Goal: Book appointment/travel/reservation

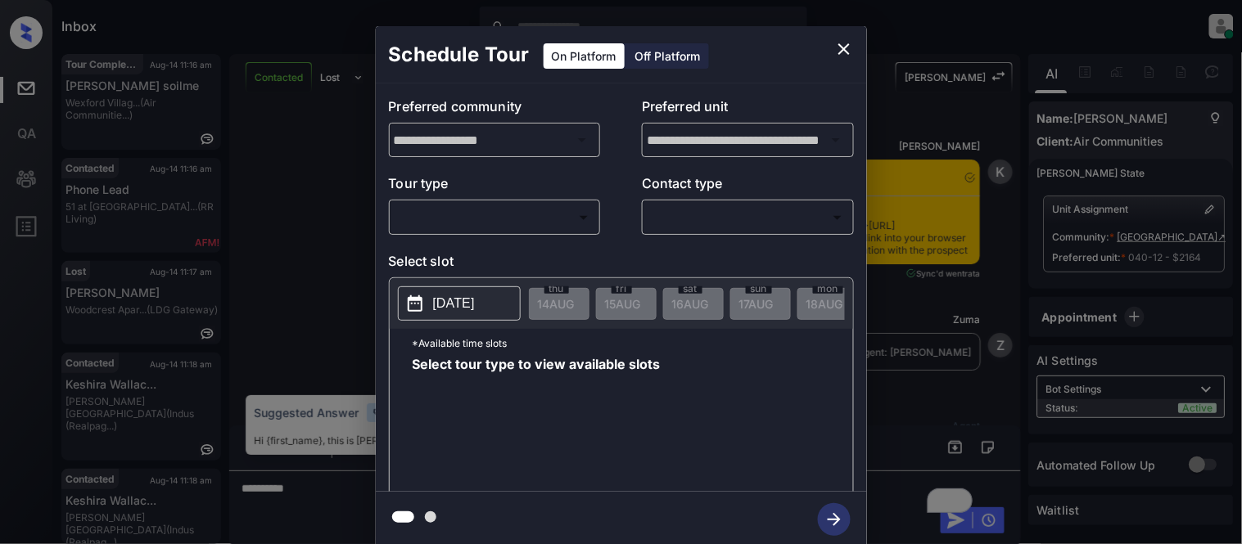
click at [533, 206] on body "Inbox Kristina Cataag Online Set yourself offline Set yourself on break Profile…" at bounding box center [621, 272] width 1242 height 544
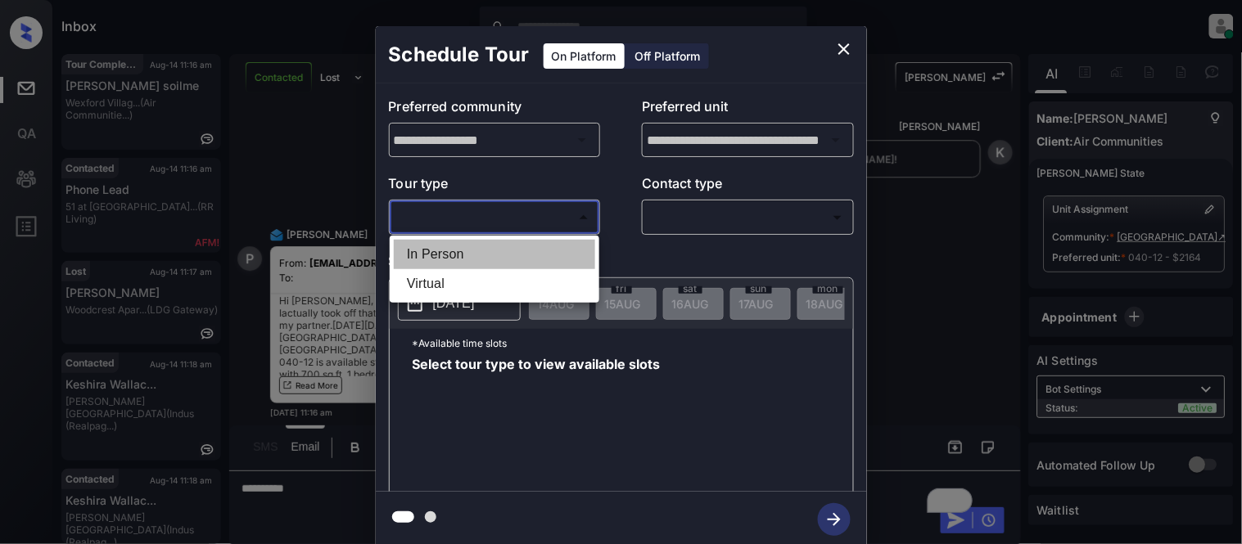
click at [510, 259] on li "In Person" at bounding box center [494, 254] width 201 height 29
type input "********"
click at [688, 224] on div at bounding box center [621, 272] width 1242 height 544
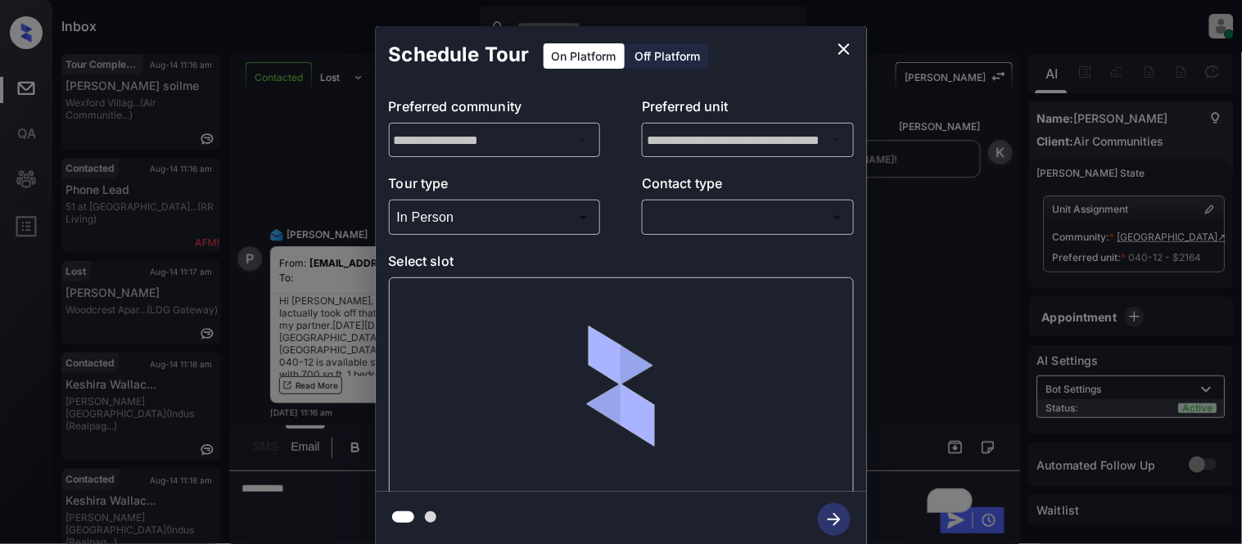
click at [688, 224] on body "Inbox Kristina Cataag Online Set yourself offline Set yourself on break Profile…" at bounding box center [621, 272] width 1242 height 544
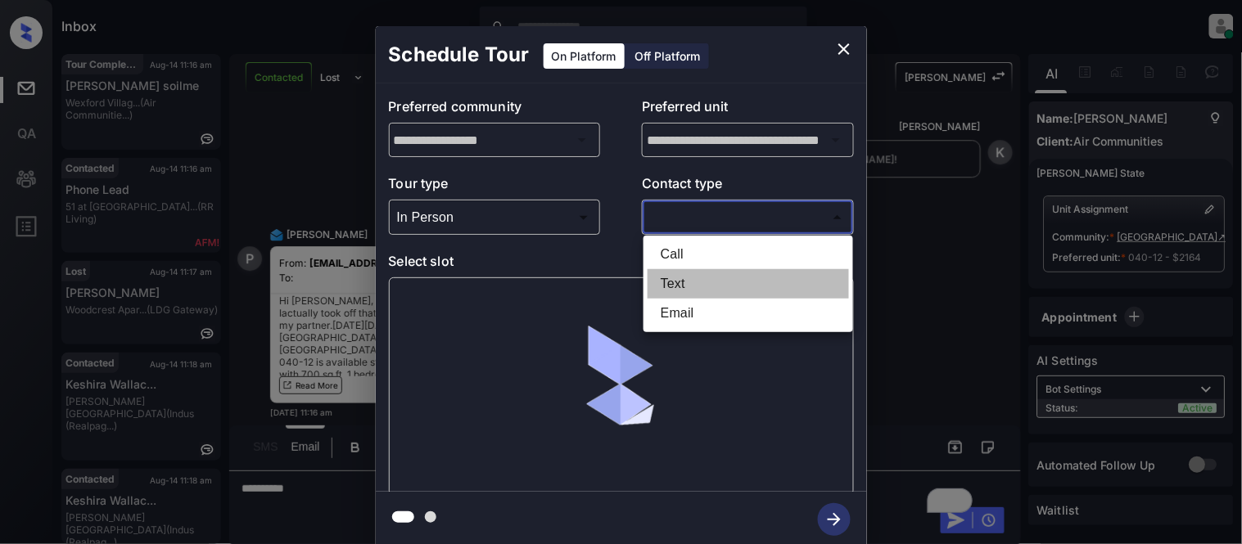
click at [675, 296] on li "Text" at bounding box center [748, 283] width 201 height 29
type input "****"
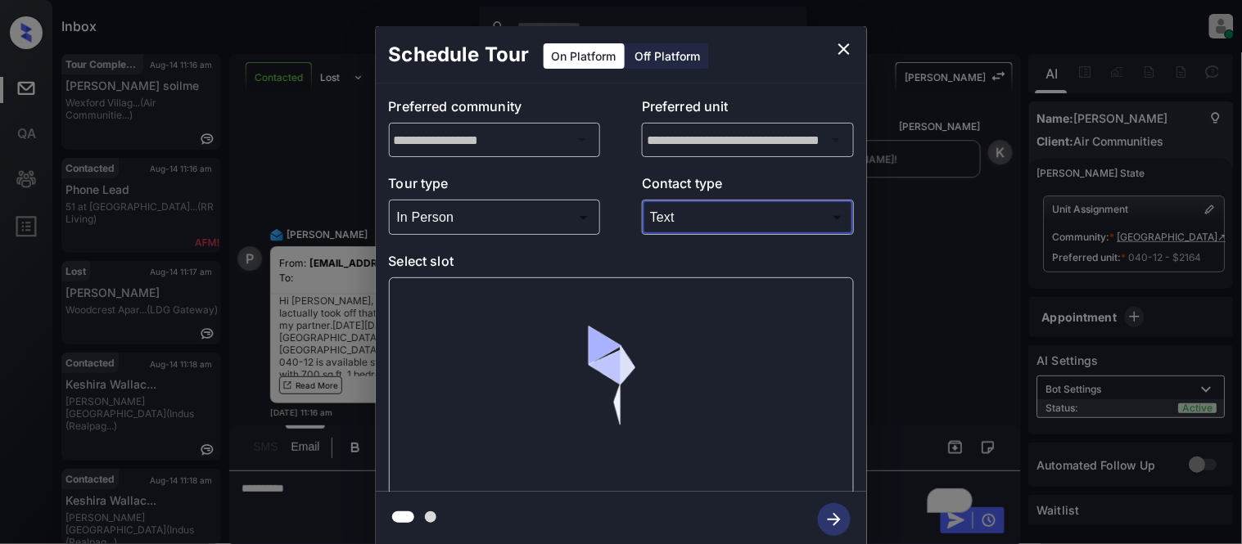
click at [460, 316] on div at bounding box center [621, 387] width 465 height 219
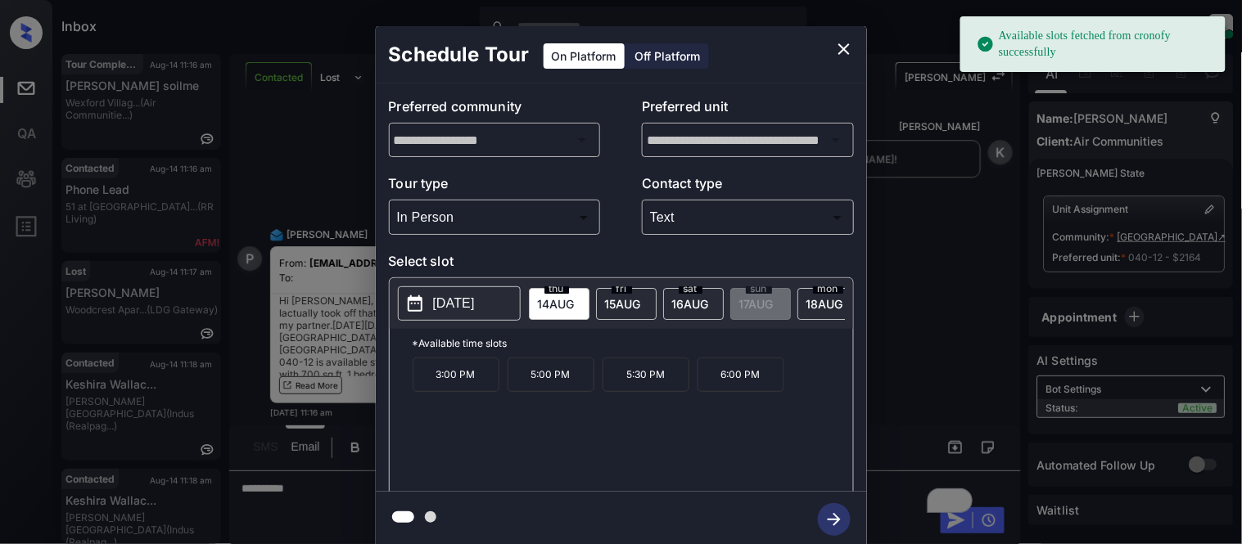
click at [454, 304] on p "2025-08-14" at bounding box center [454, 304] width 42 height 20
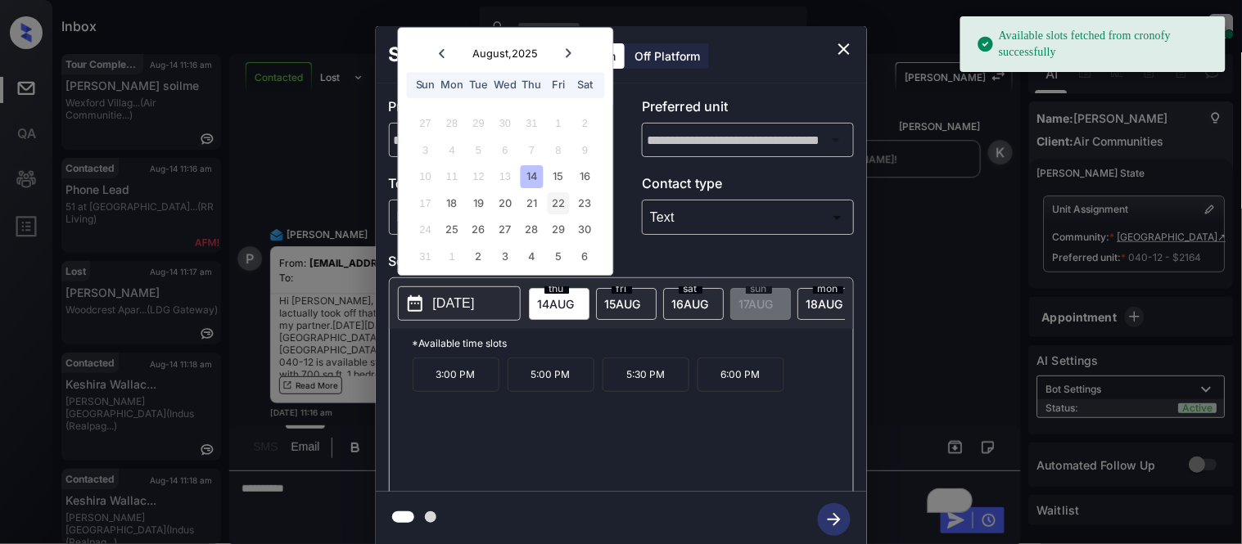
click at [557, 197] on div "22" at bounding box center [559, 203] width 22 height 22
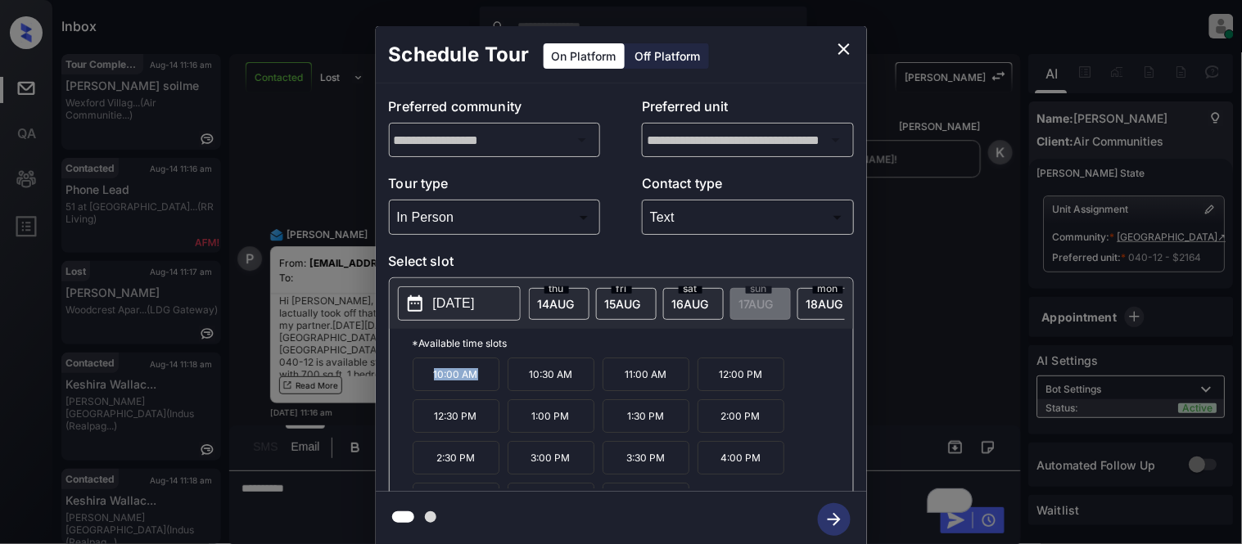
drag, startPoint x: 422, startPoint y: 389, endPoint x: 475, endPoint y: 388, distance: 53.2
click at [475, 388] on p "10:00 AM" at bounding box center [456, 375] width 87 height 34
copy p "10:00 AM"
click at [274, 513] on div "**********" at bounding box center [621, 287] width 1242 height 574
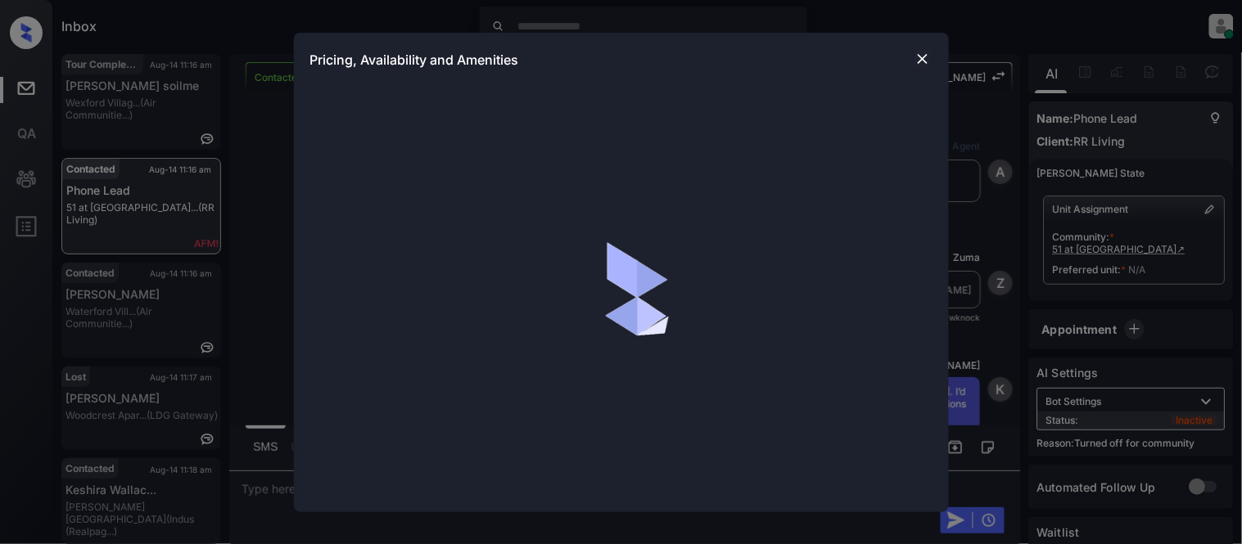
scroll to position [461, 0]
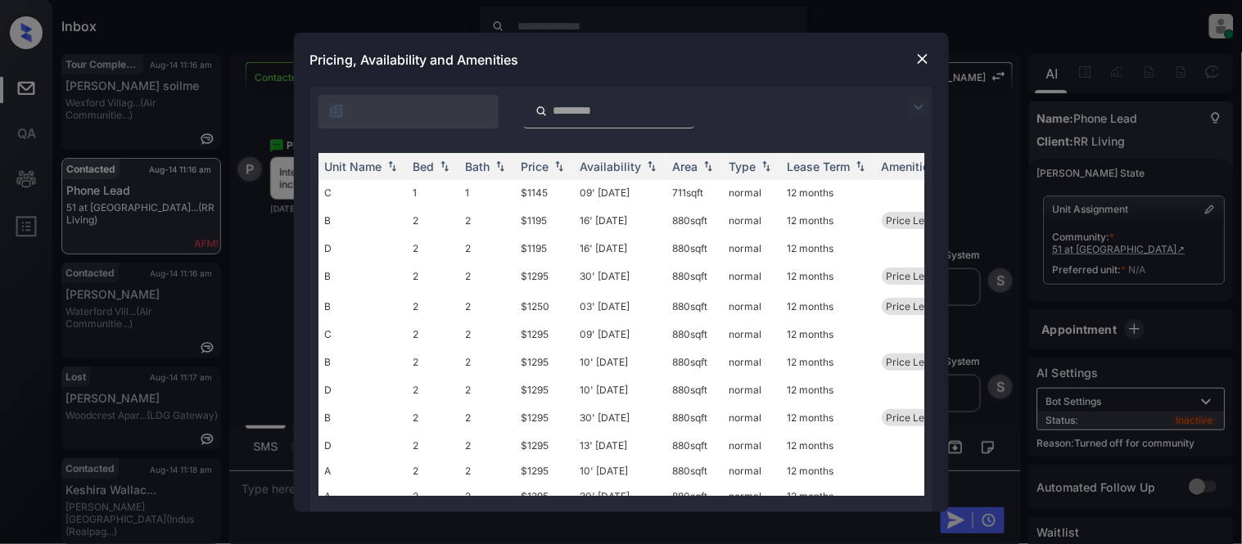
click at [915, 111] on img at bounding box center [919, 107] width 20 height 20
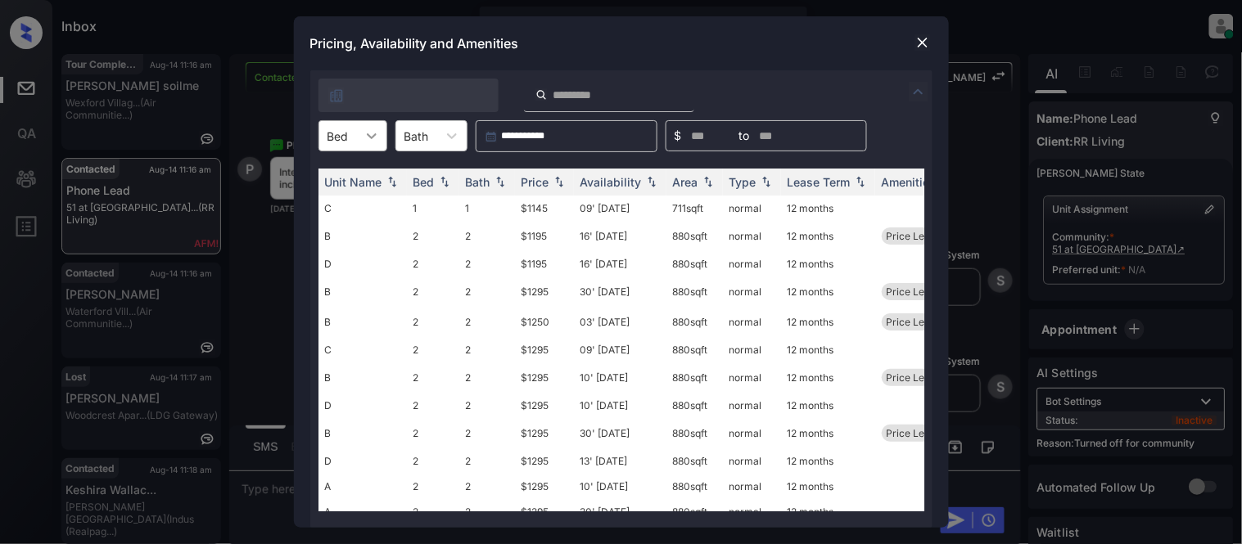
click at [373, 141] on icon at bounding box center [372, 136] width 16 height 16
click at [339, 201] on div "2" at bounding box center [352, 205] width 69 height 29
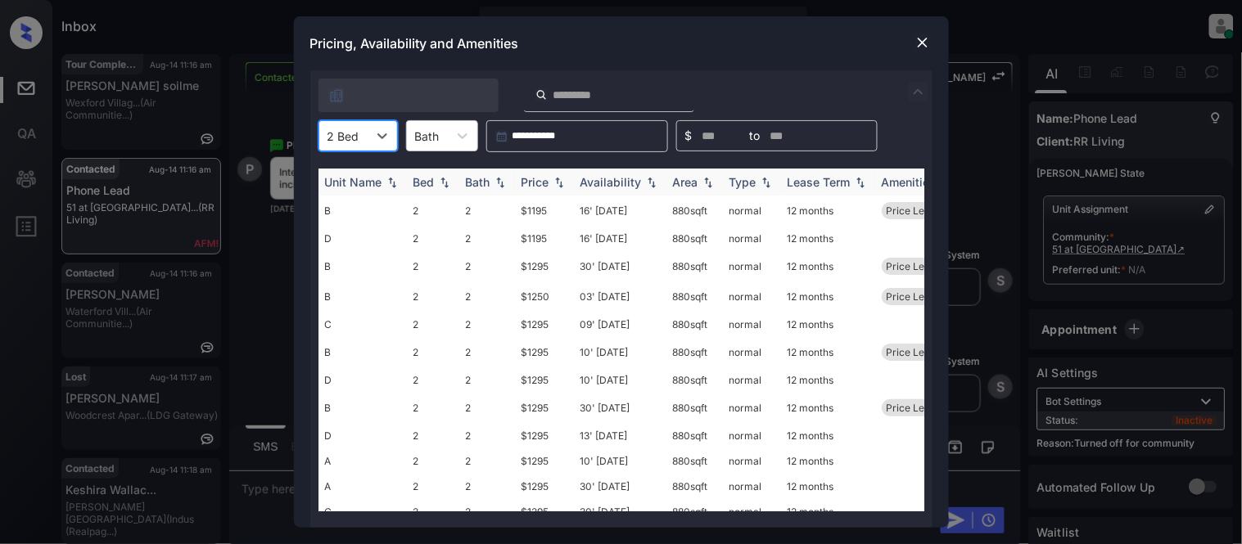
click at [527, 176] on div "Price" at bounding box center [536, 182] width 28 height 14
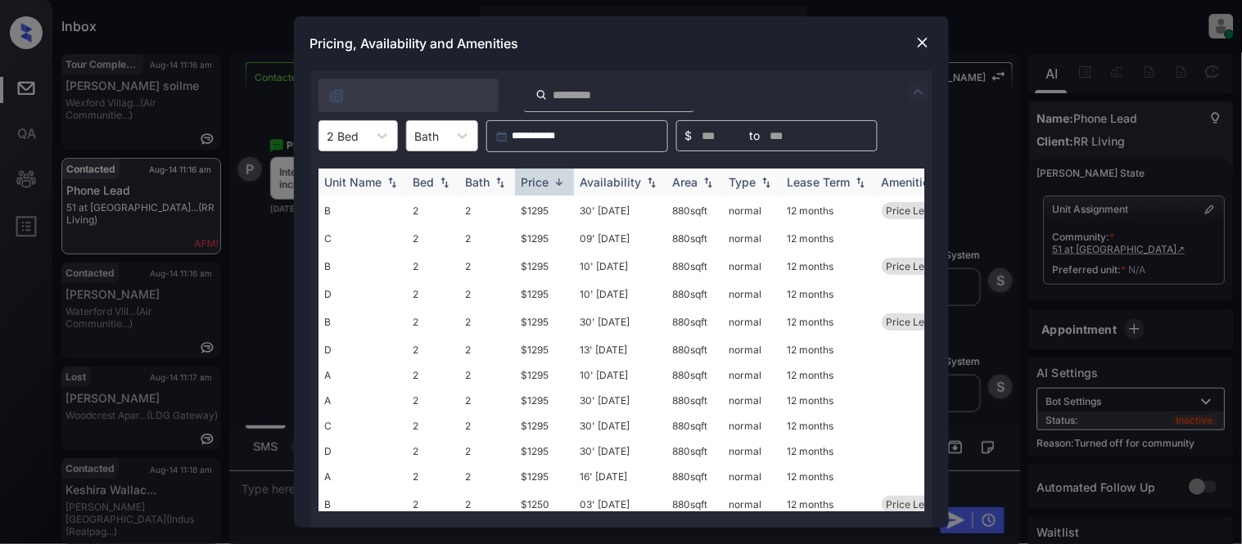
click at [527, 176] on div "Price" at bounding box center [536, 182] width 28 height 14
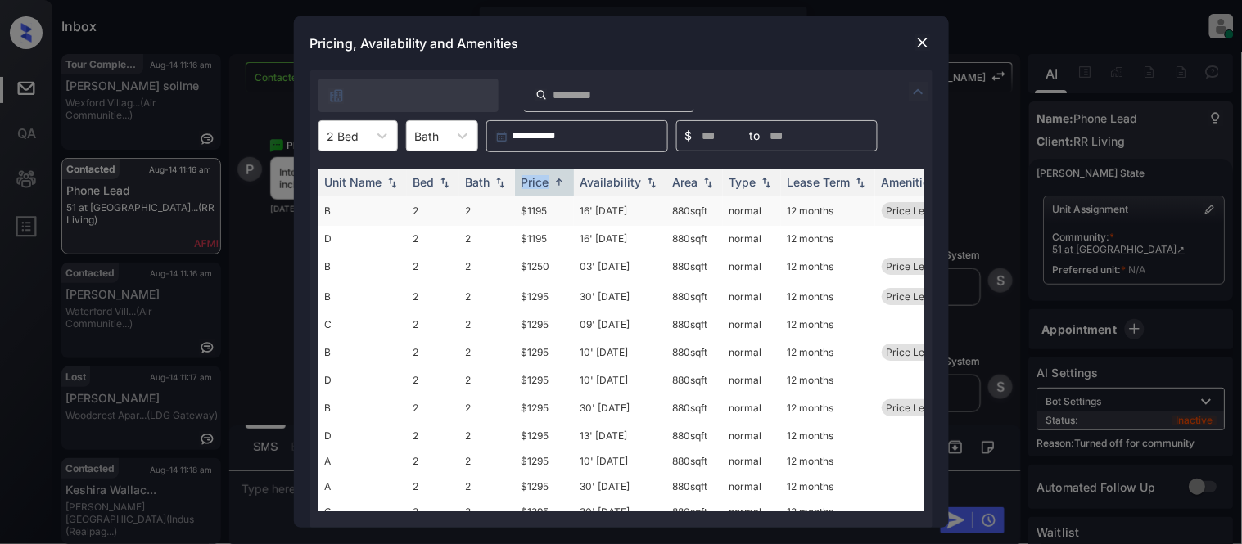
click at [535, 207] on td "$1195" at bounding box center [544, 211] width 59 height 30
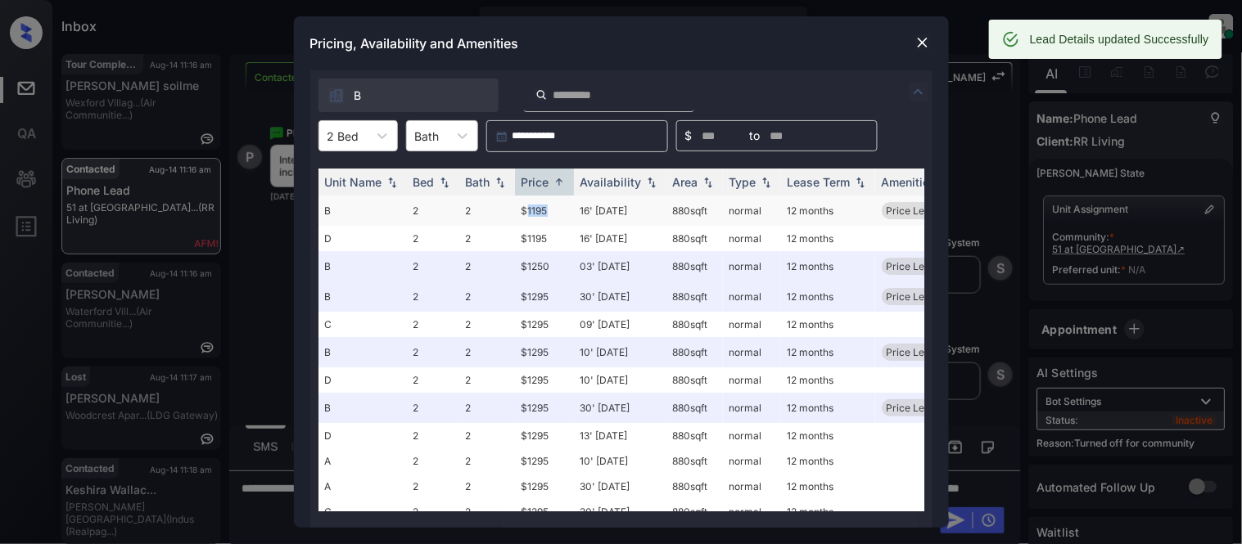
scroll to position [567, 0]
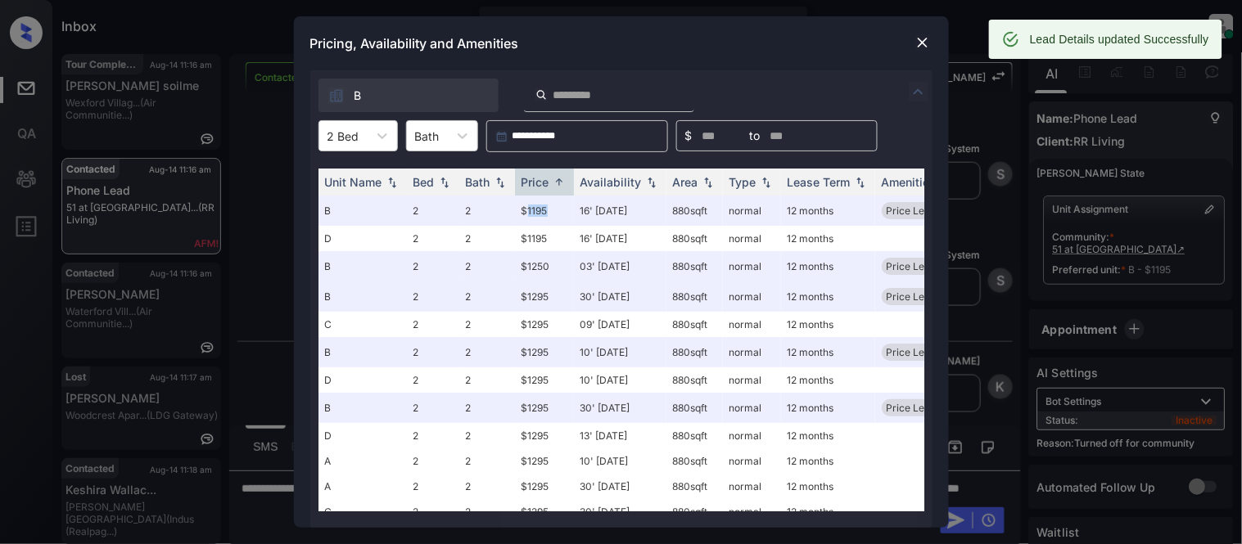
click at [917, 37] on img at bounding box center [923, 42] width 16 height 16
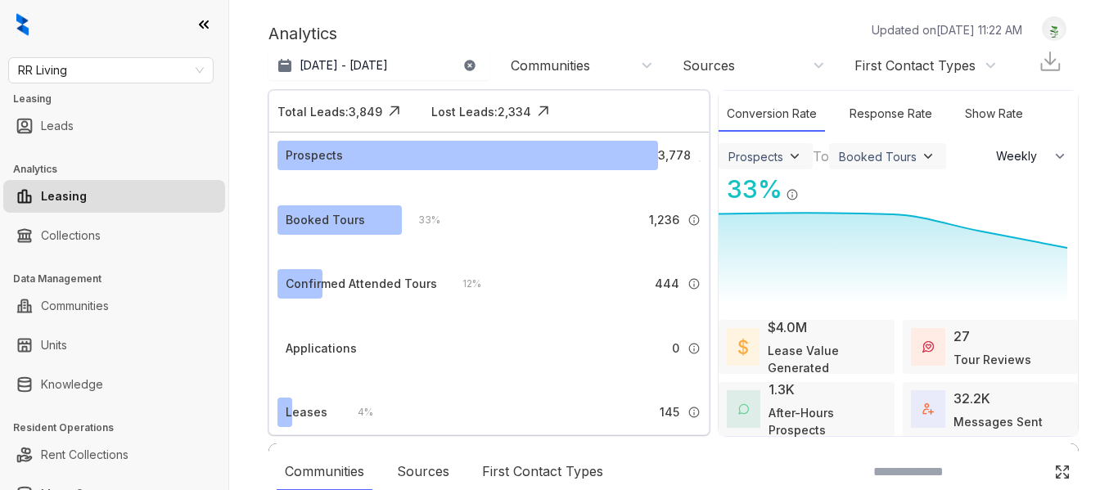
select select "******"
click at [79, 390] on link "Knowledge" at bounding box center [72, 384] width 62 height 33
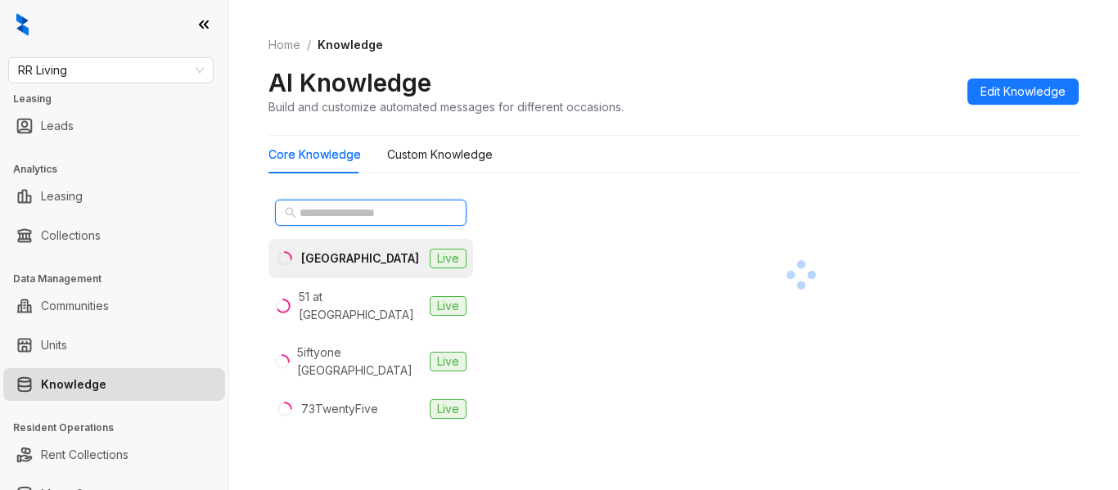
click at [403, 217] on input "text" at bounding box center [372, 213] width 144 height 18
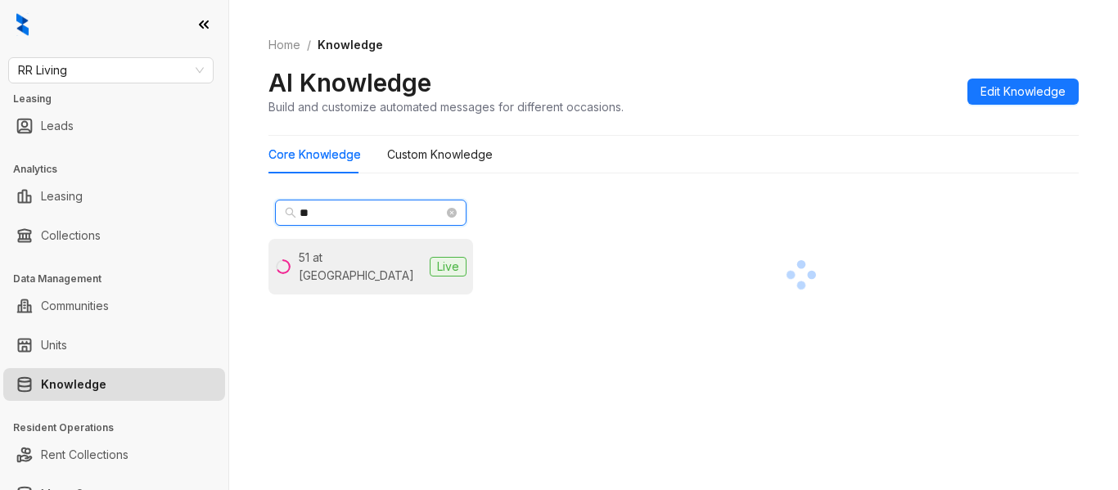
type input "**"
click at [379, 255] on div "51 at Southaven" at bounding box center [361, 267] width 124 height 36
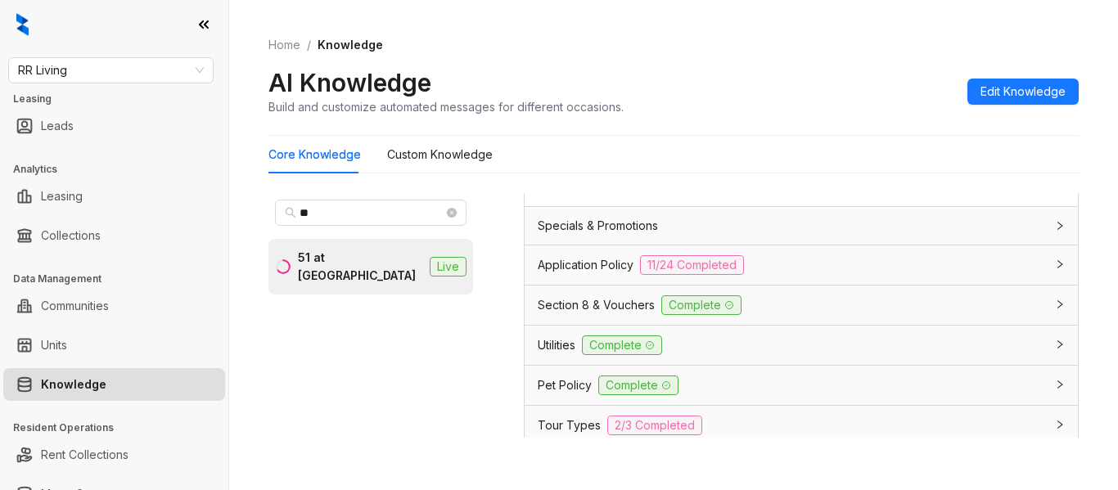
scroll to position [1310, 0]
click at [579, 275] on div "Application Policy 11/24 Completed" at bounding box center [801, 263] width 553 height 39
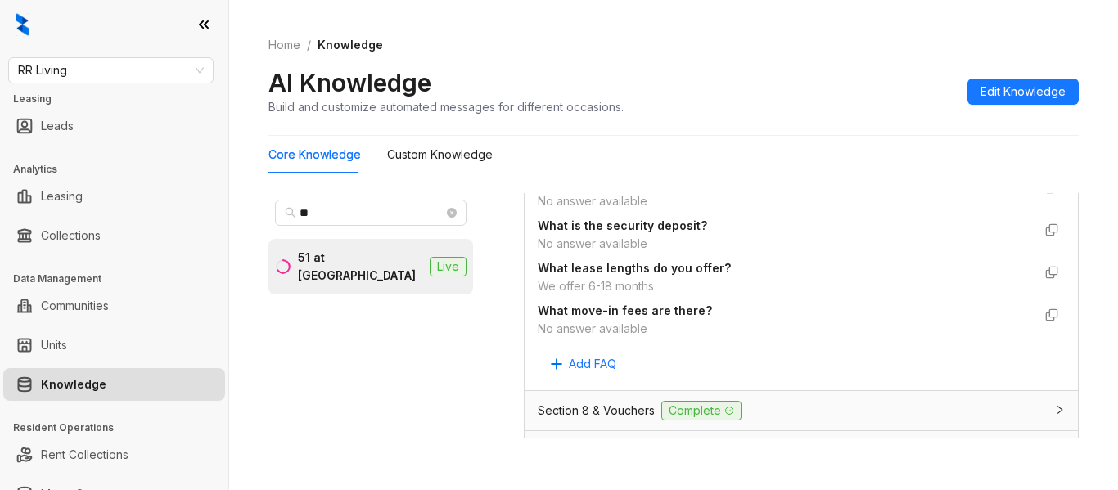
scroll to position [3930, 0]
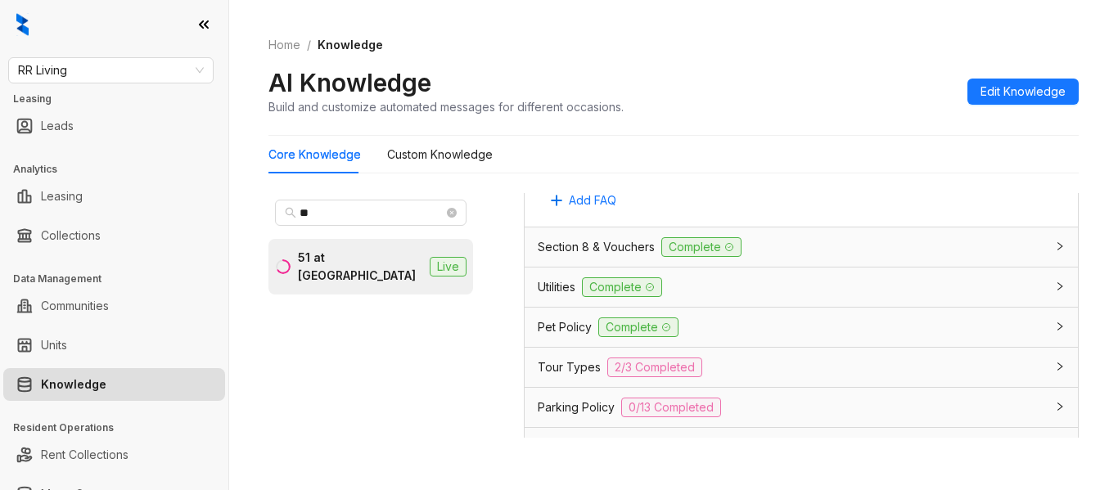
click at [546, 296] on span "Utilities" at bounding box center [557, 287] width 38 height 18
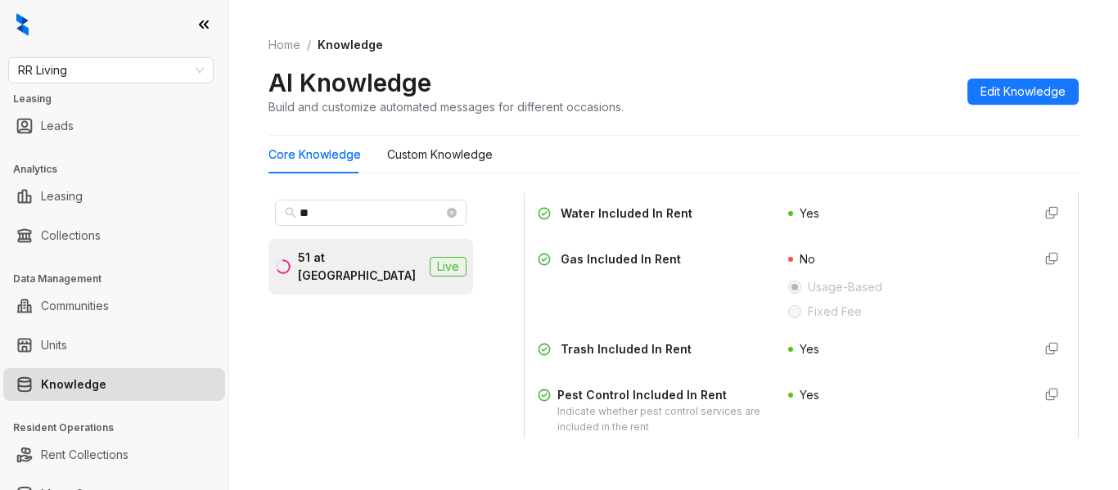
scroll to position [4258, 0]
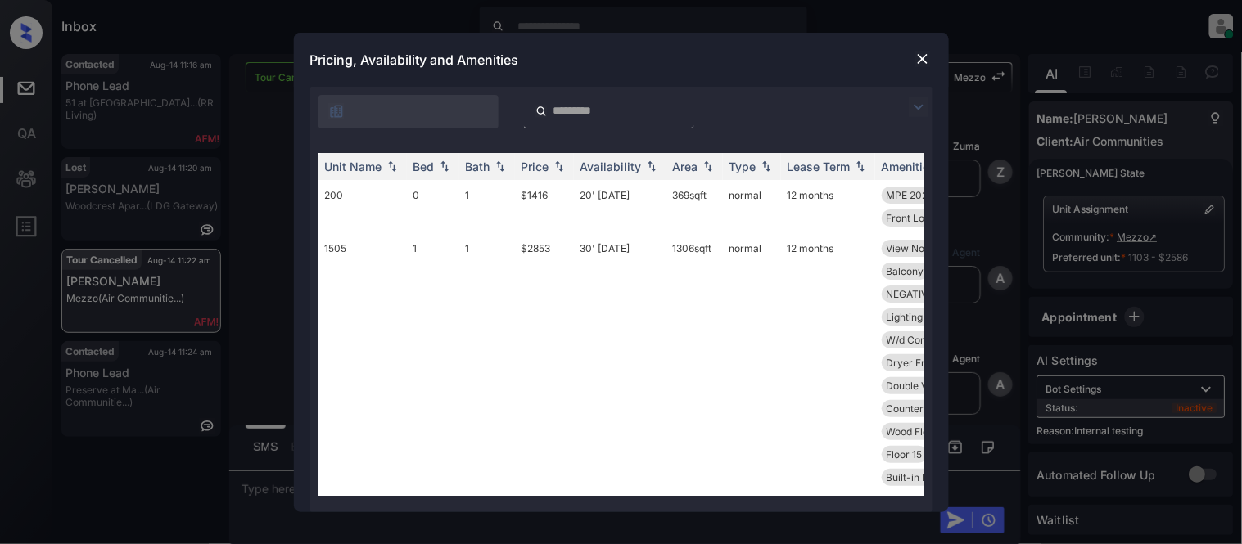
scroll to position [2769, 0]
click at [617, 111] on input "search" at bounding box center [619, 111] width 134 height 14
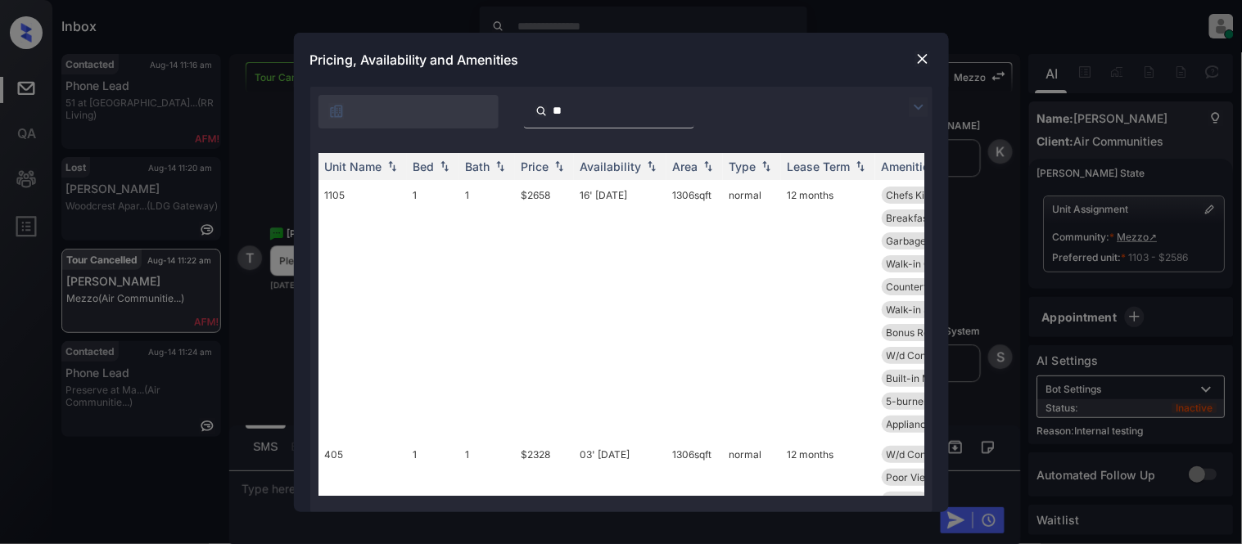
type input "**"
click at [925, 60] on img at bounding box center [923, 59] width 16 height 16
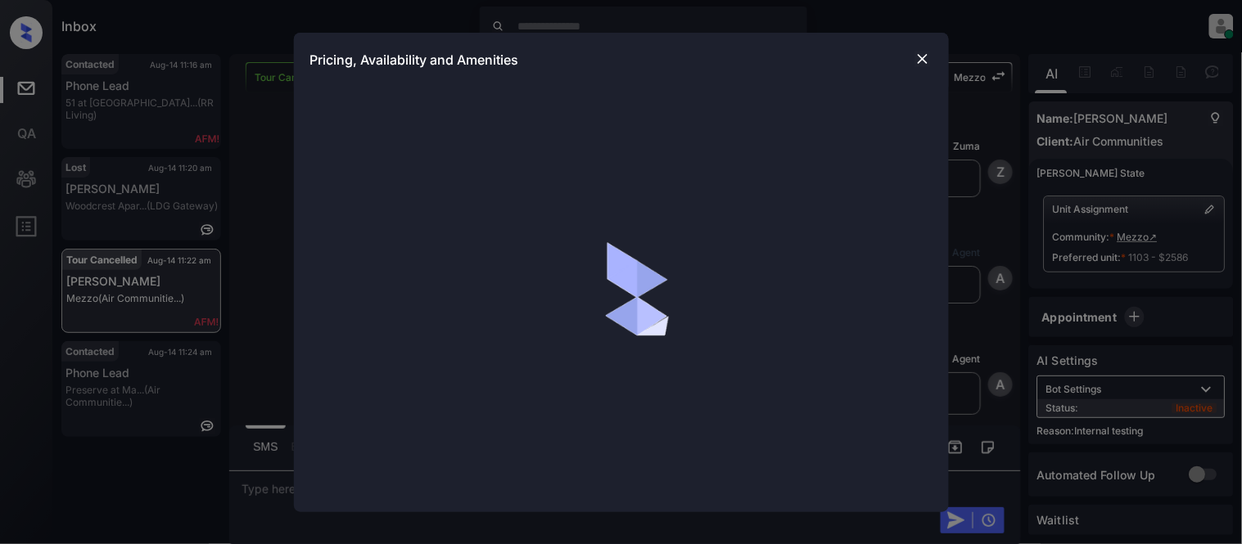
scroll to position [2769, 0]
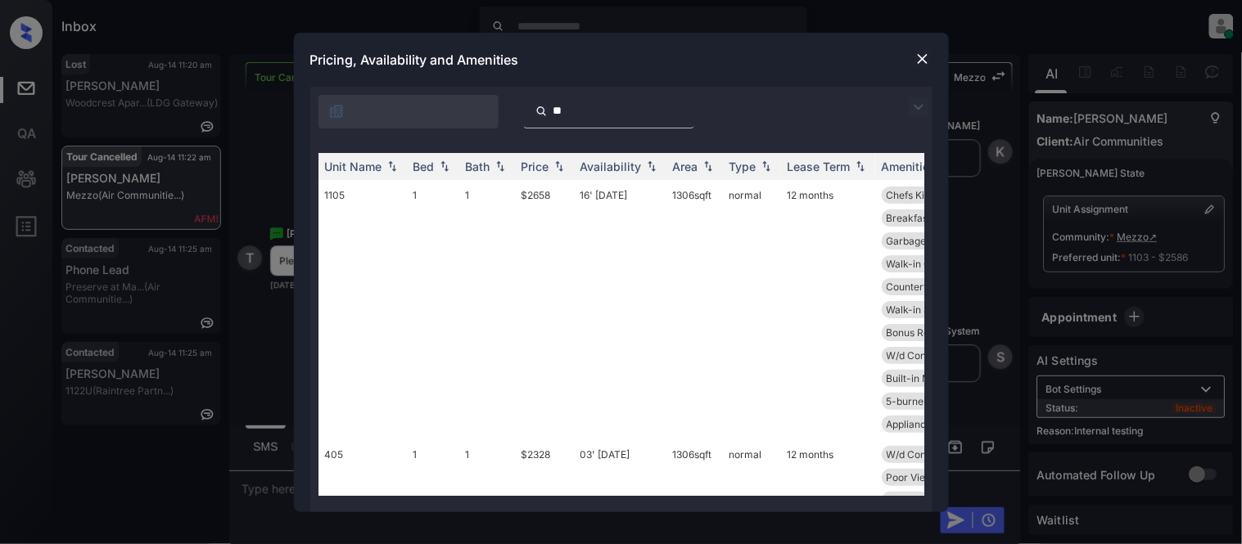
click at [571, 104] on input "**" at bounding box center [619, 111] width 134 height 14
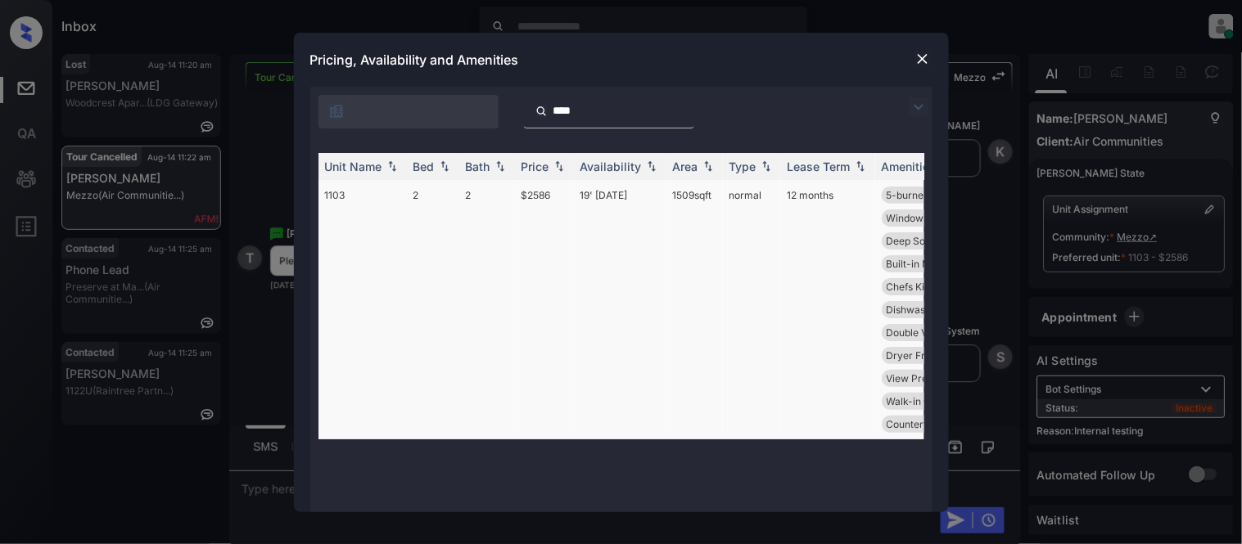
click at [588, 198] on td "19' Sep 25" at bounding box center [620, 310] width 93 height 260
click at [588, 198] on td "19' [DATE]" at bounding box center [620, 310] width 93 height 260
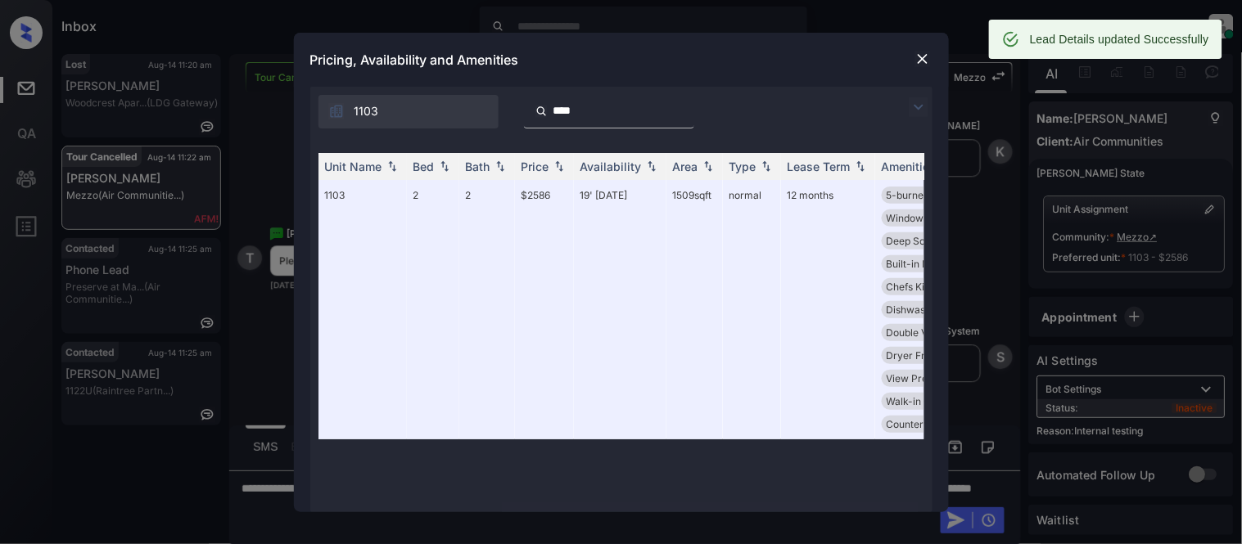
drag, startPoint x: 607, startPoint y: 109, endPoint x: 373, endPoint y: 121, distance: 234.5
click at [393, 123] on div "1103 ****" at bounding box center [498, 112] width 376 height 34
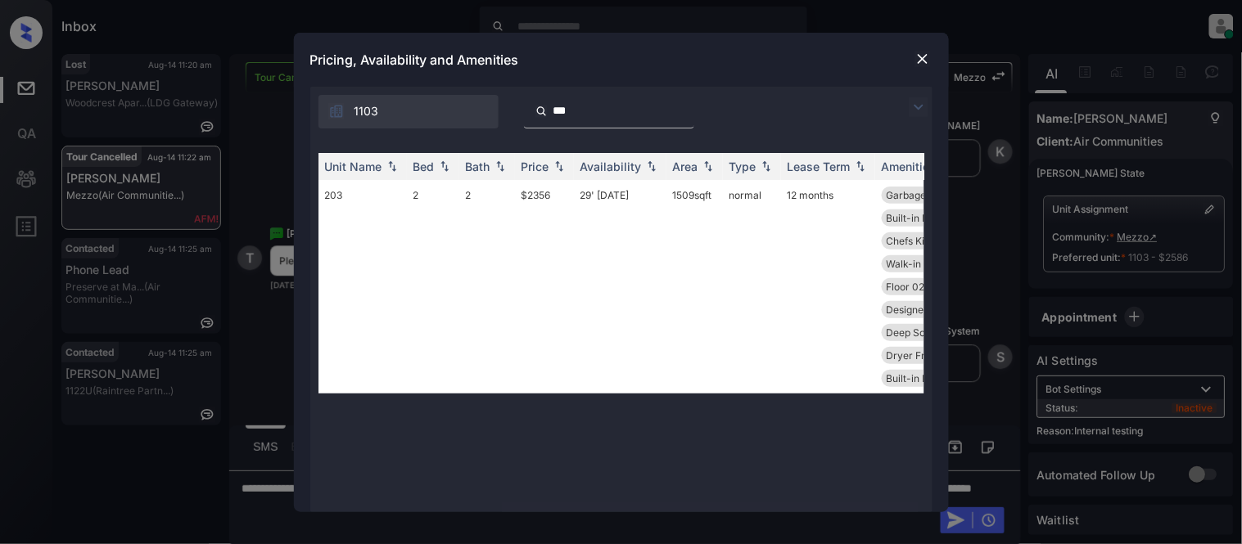
type input "***"
click at [915, 58] on img at bounding box center [923, 59] width 16 height 16
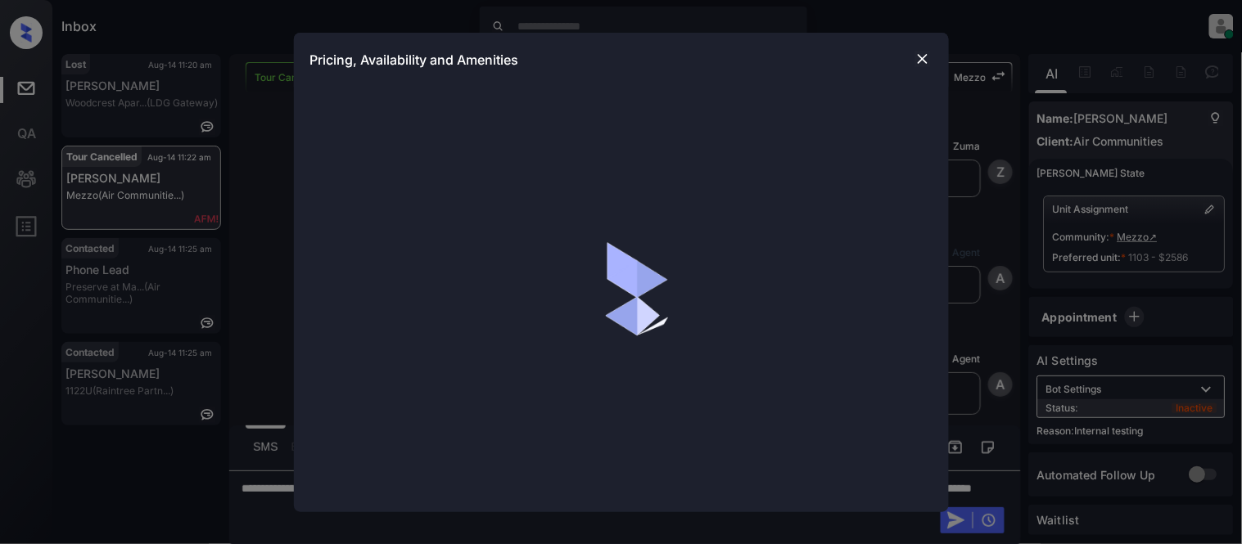
scroll to position [2769, 0]
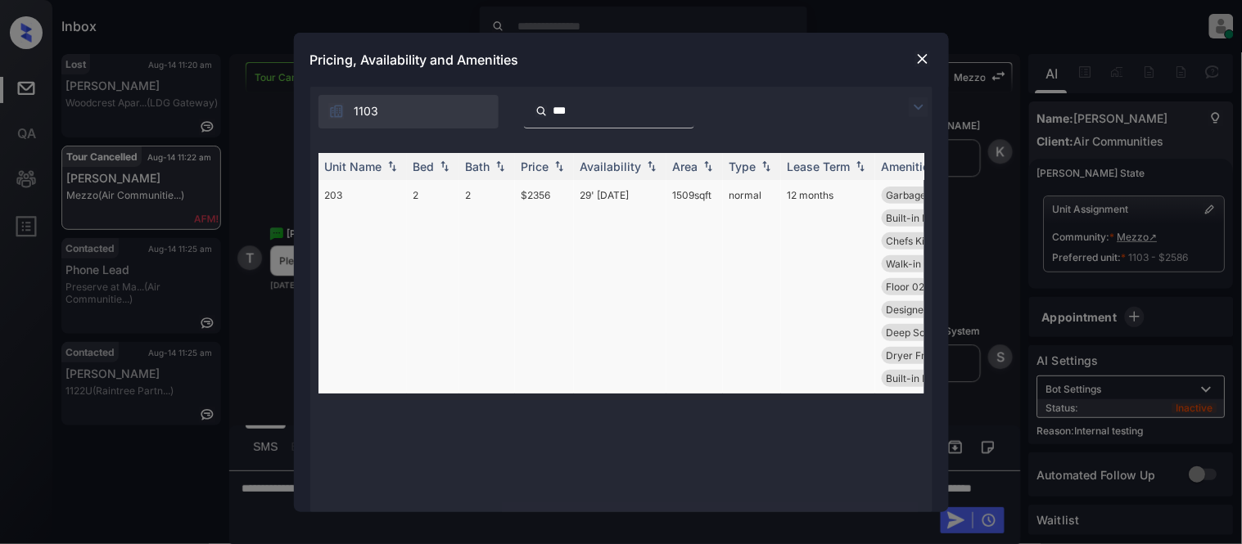
click at [540, 192] on td "$2356" at bounding box center [544, 287] width 59 height 214
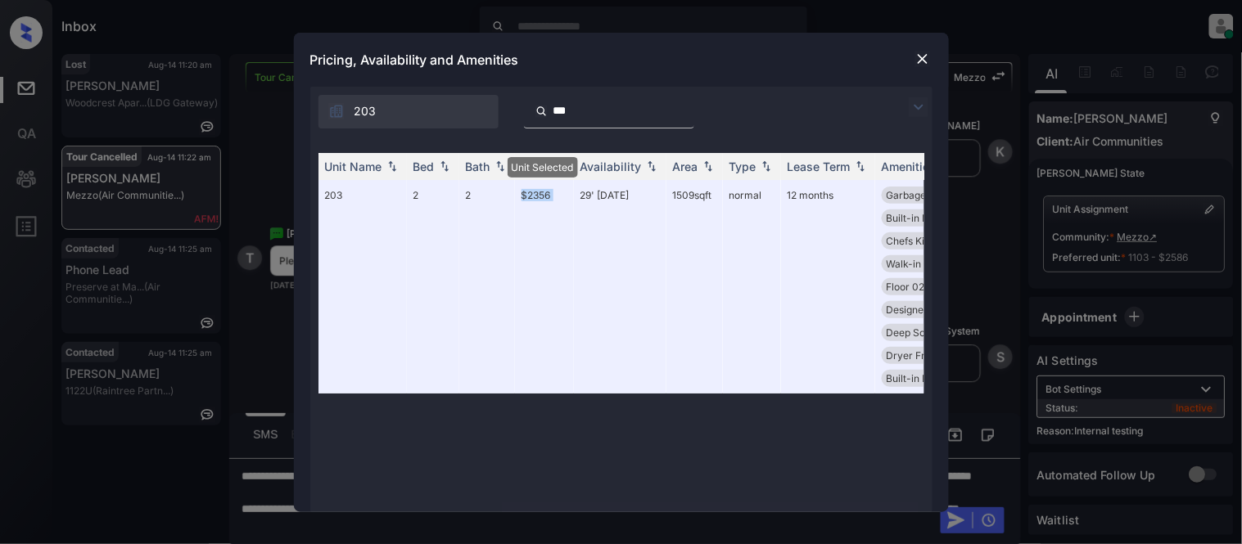
click at [917, 53] on img at bounding box center [923, 59] width 16 height 16
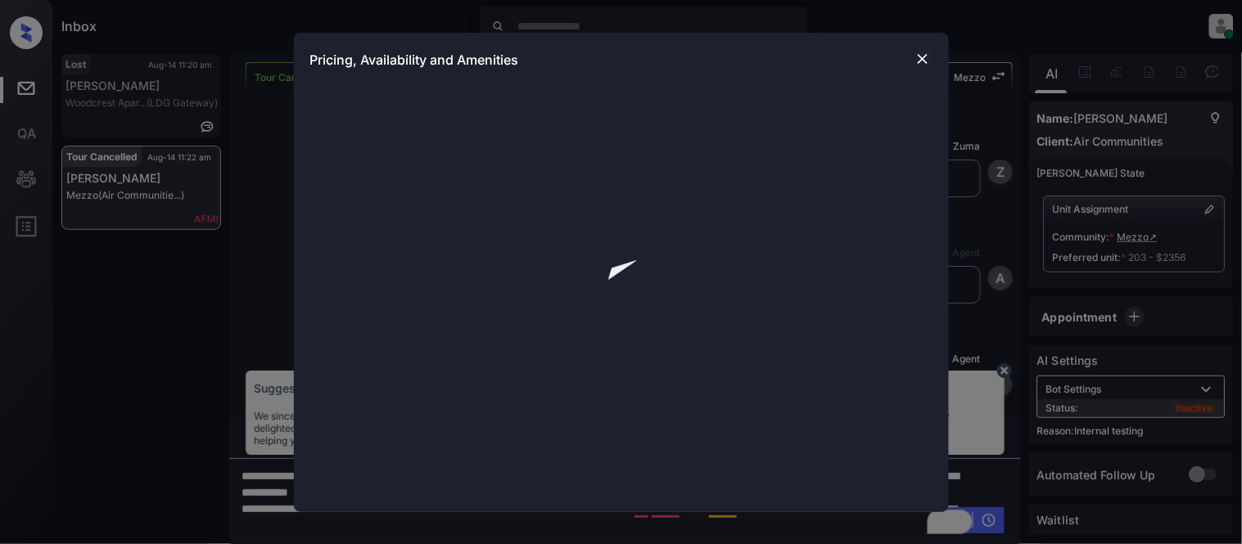
scroll to position [4225, 0]
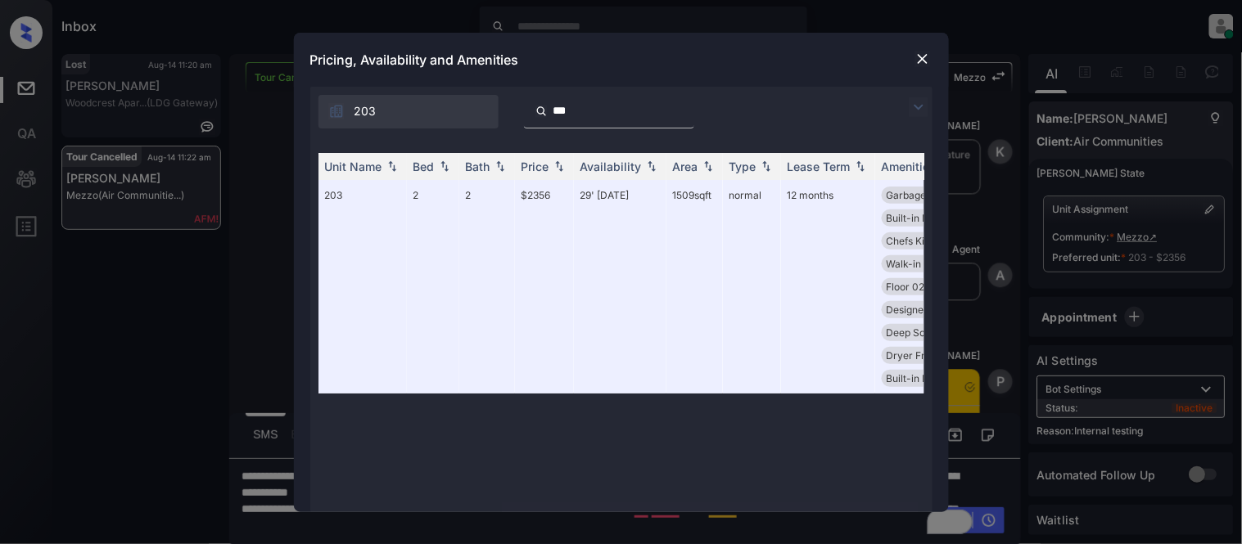
click at [919, 66] on img at bounding box center [923, 59] width 16 height 16
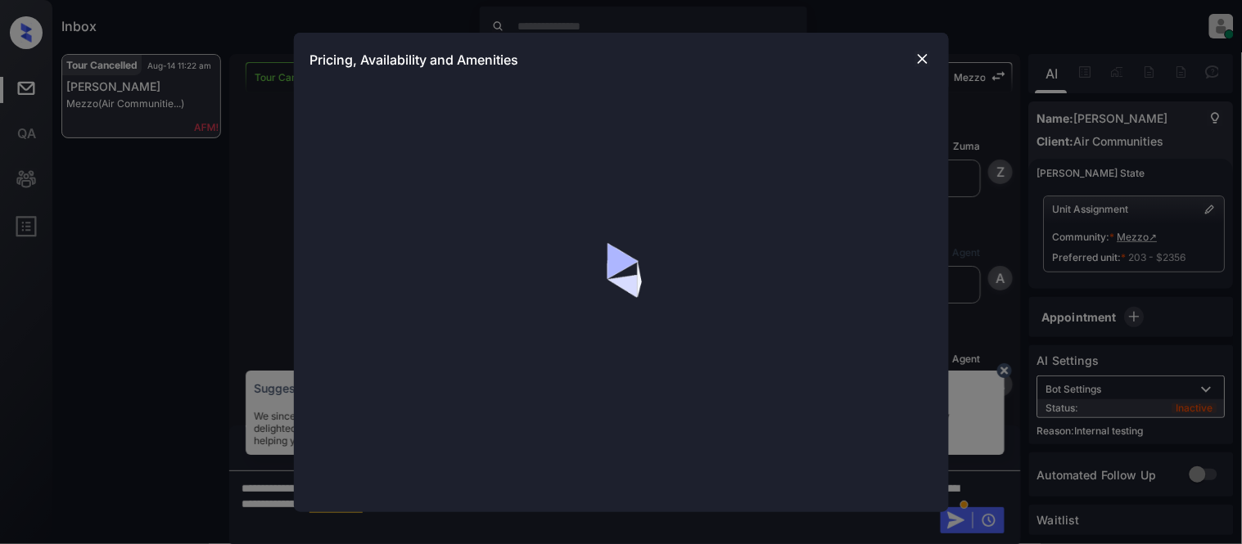
scroll to position [4225, 0]
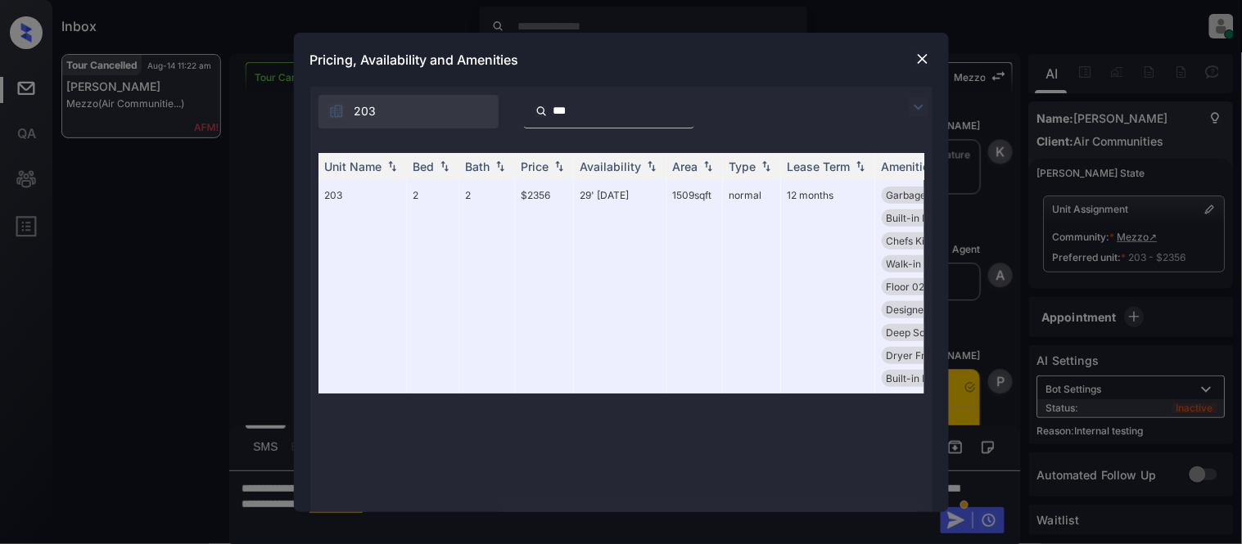
drag, startPoint x: 598, startPoint y: 115, endPoint x: 544, endPoint y: 111, distance: 53.4
click at [544, 111] on div "***" at bounding box center [609, 112] width 170 height 34
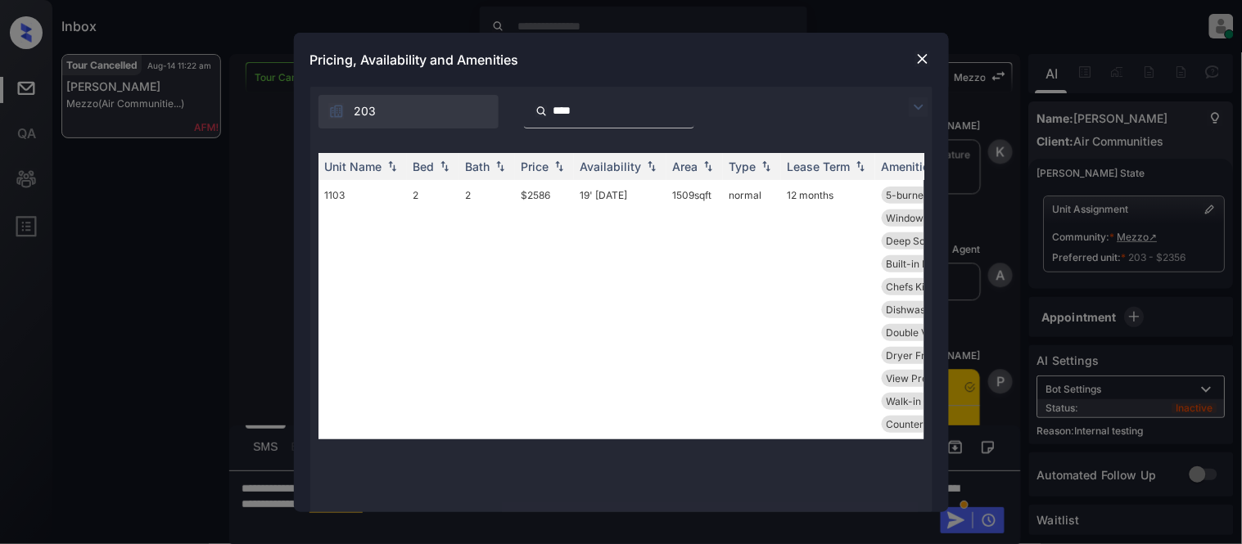
type input "****"
click at [923, 56] on img at bounding box center [923, 59] width 16 height 16
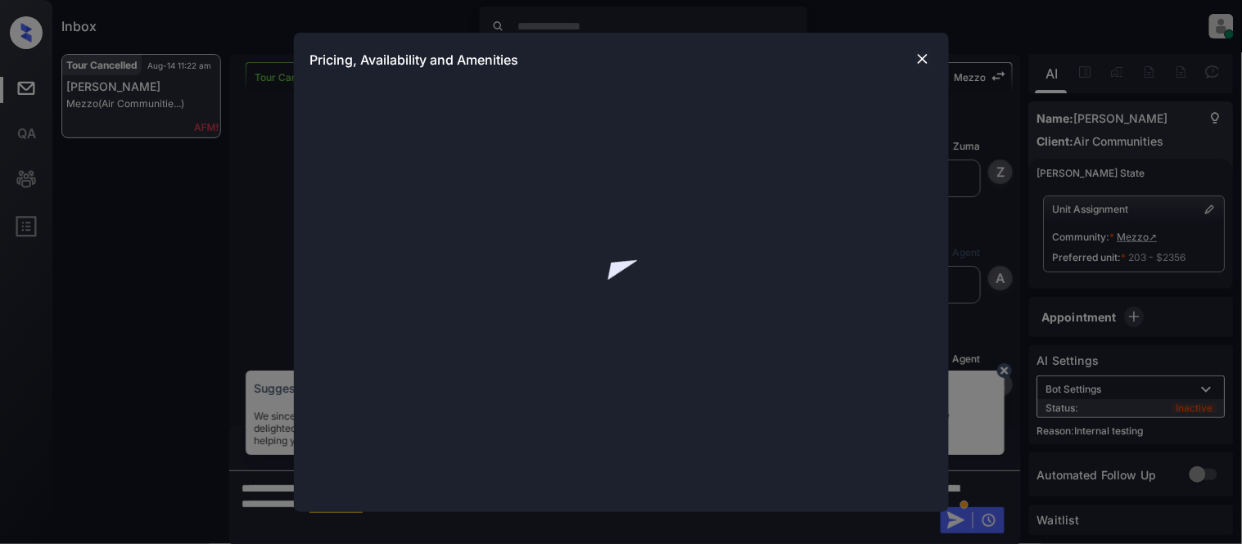
scroll to position [4225, 0]
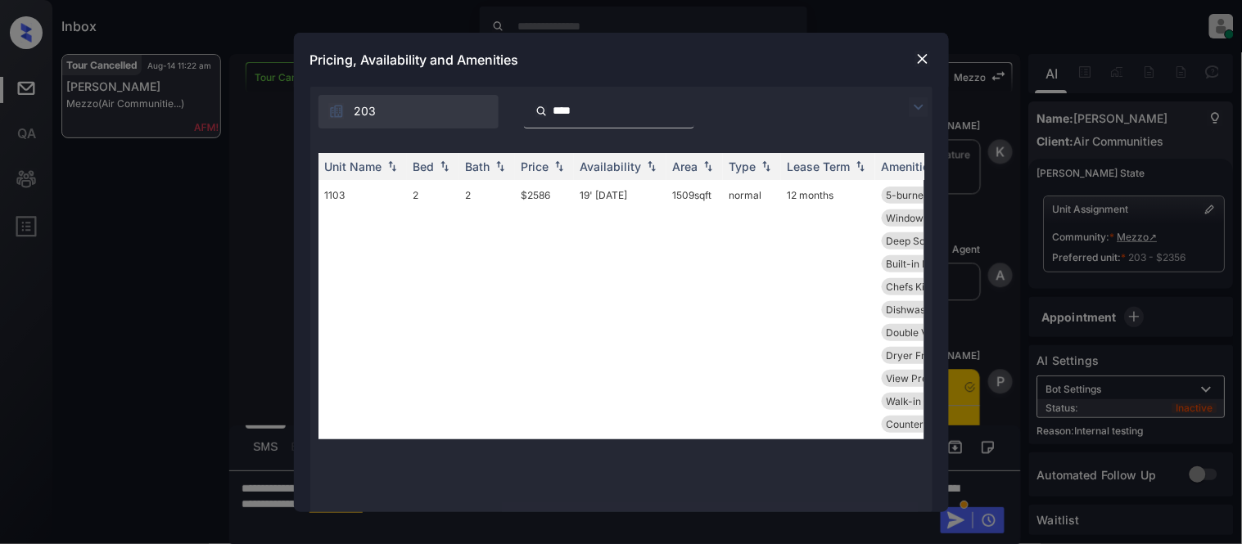
click at [920, 58] on img at bounding box center [923, 59] width 16 height 16
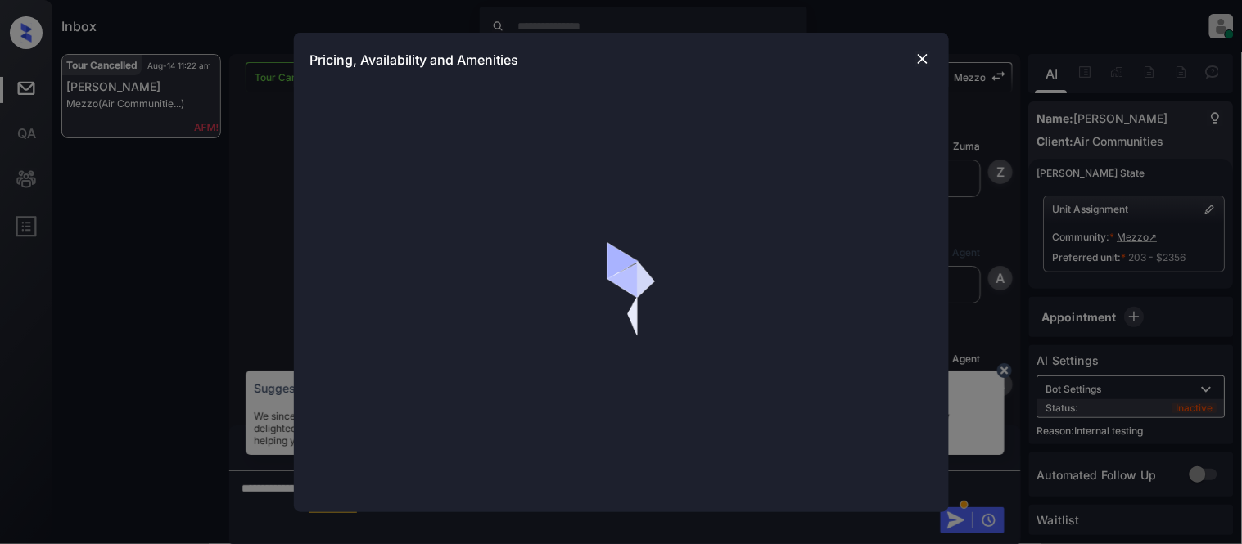
scroll to position [4225, 0]
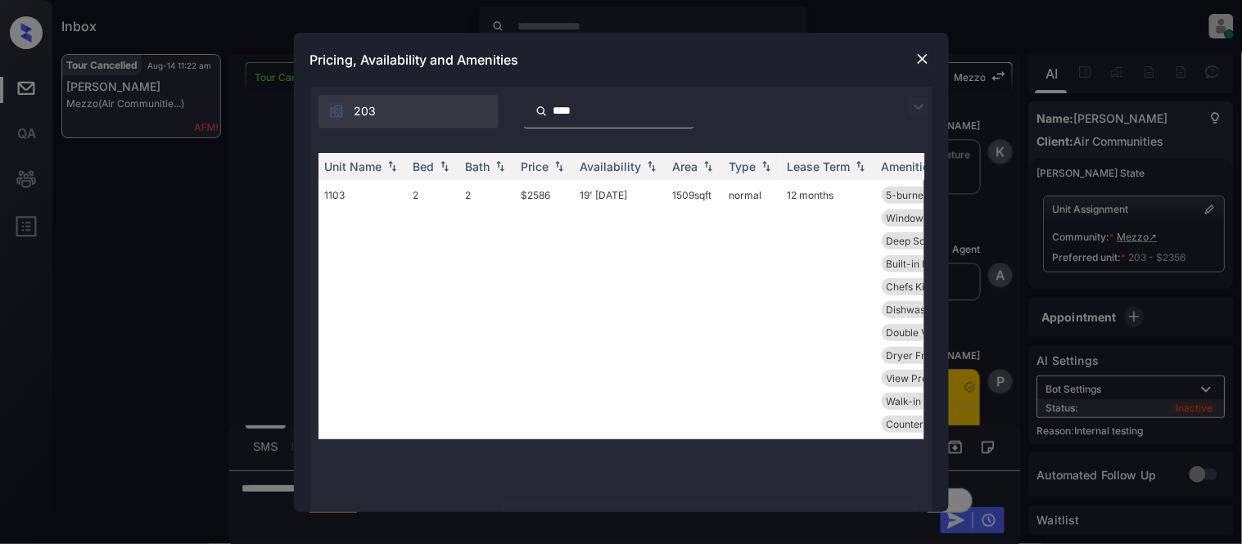
click at [686, 108] on input "****" at bounding box center [619, 111] width 134 height 14
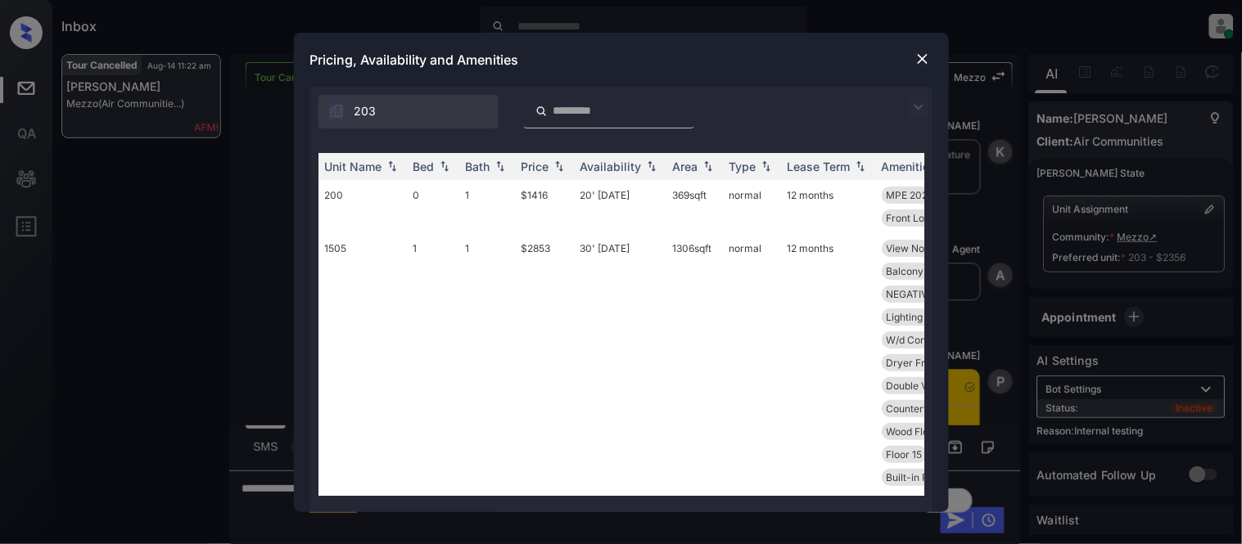
click at [910, 109] on img at bounding box center [919, 107] width 20 height 20
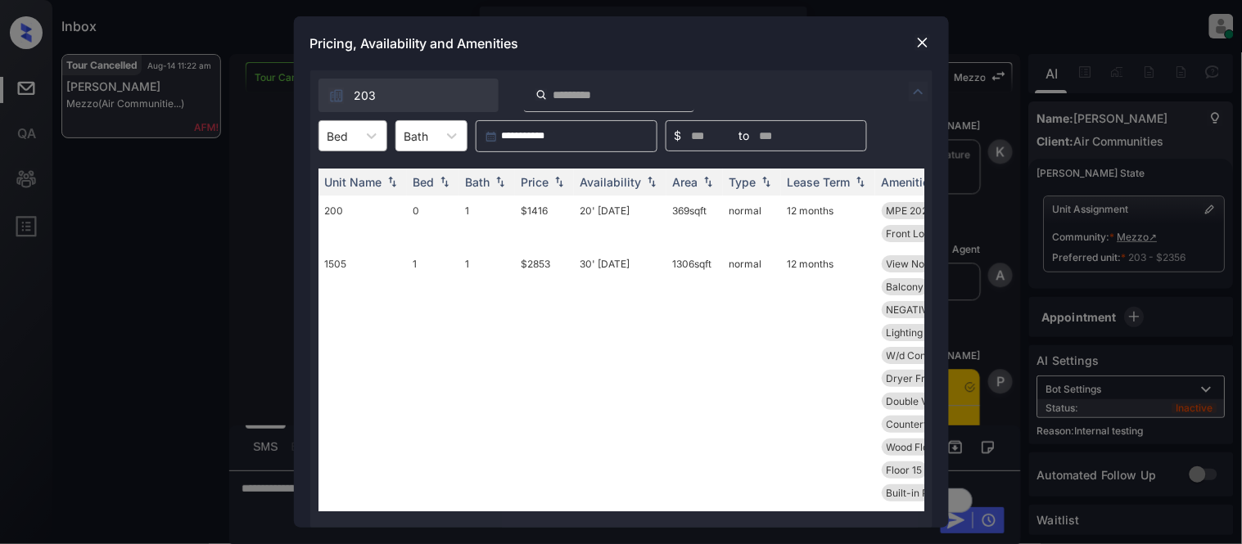
click at [349, 133] on div "Bed" at bounding box center [338, 136] width 38 height 24
click at [340, 203] on div "1" at bounding box center [352, 205] width 69 height 29
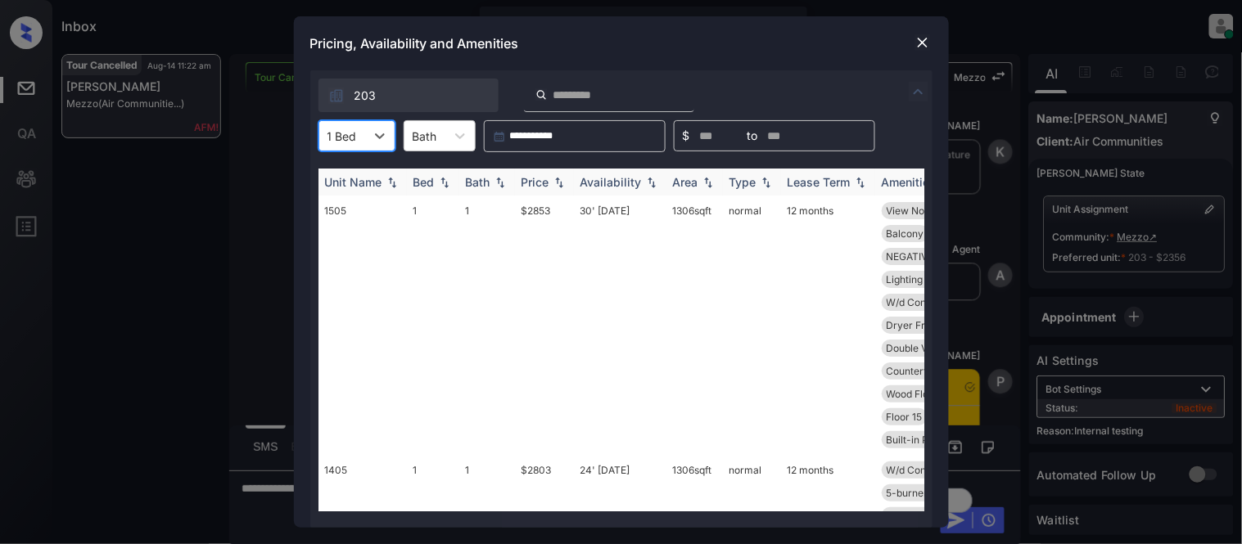
click at [593, 177] on div "Availability" at bounding box center [610, 182] width 61 height 14
click at [359, 136] on div "1 Bed" at bounding box center [342, 136] width 46 height 24
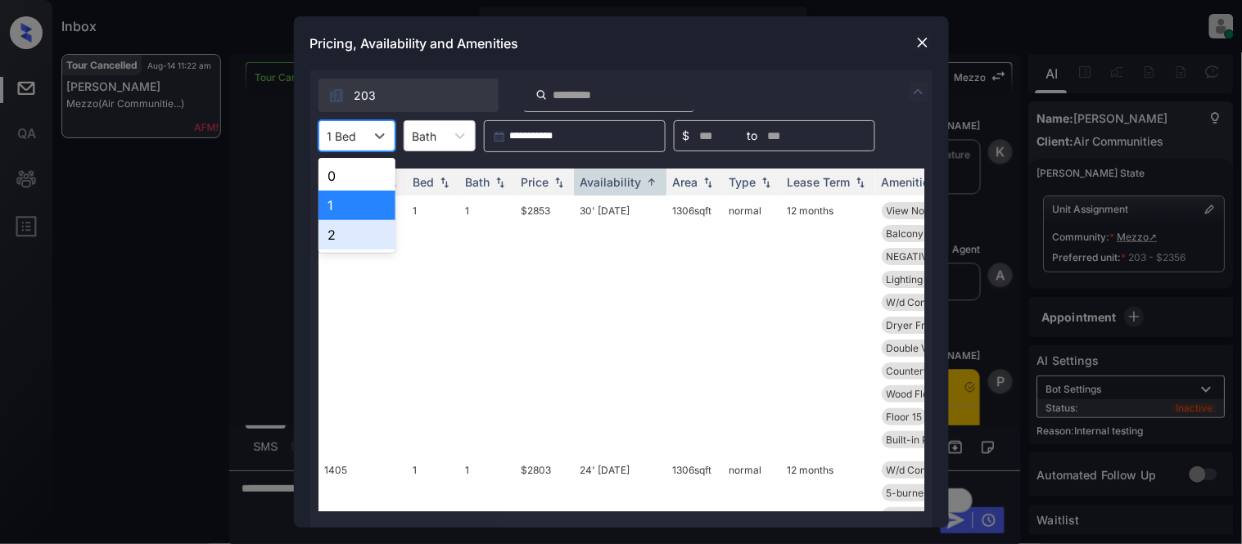
click at [348, 241] on div "2" at bounding box center [356, 234] width 77 height 29
click at [348, 241] on td "1505" at bounding box center [362, 326] width 88 height 260
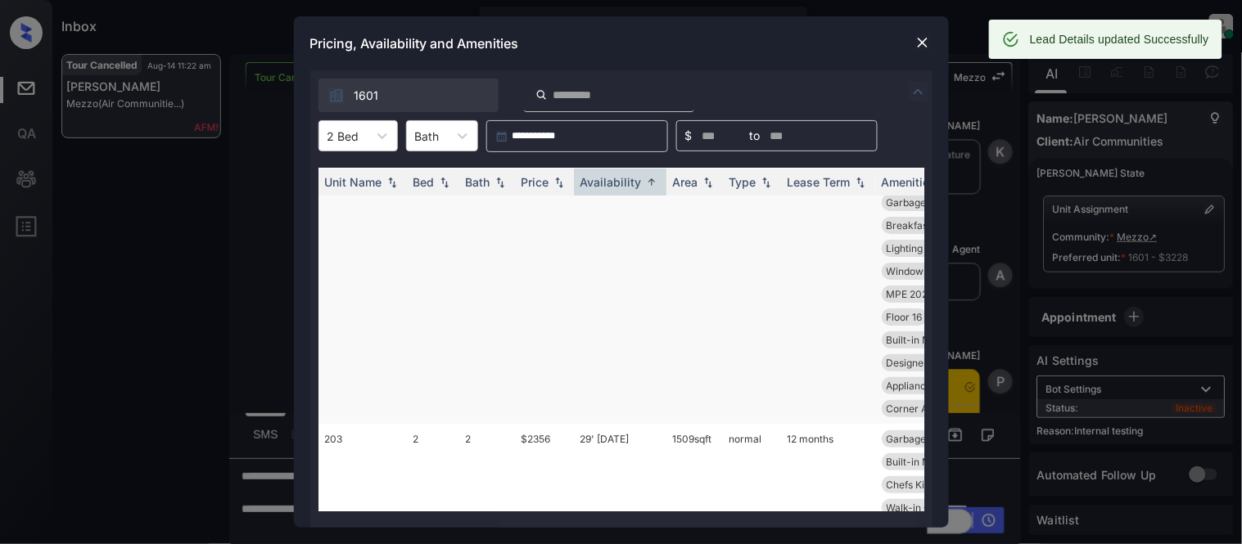
scroll to position [0, 0]
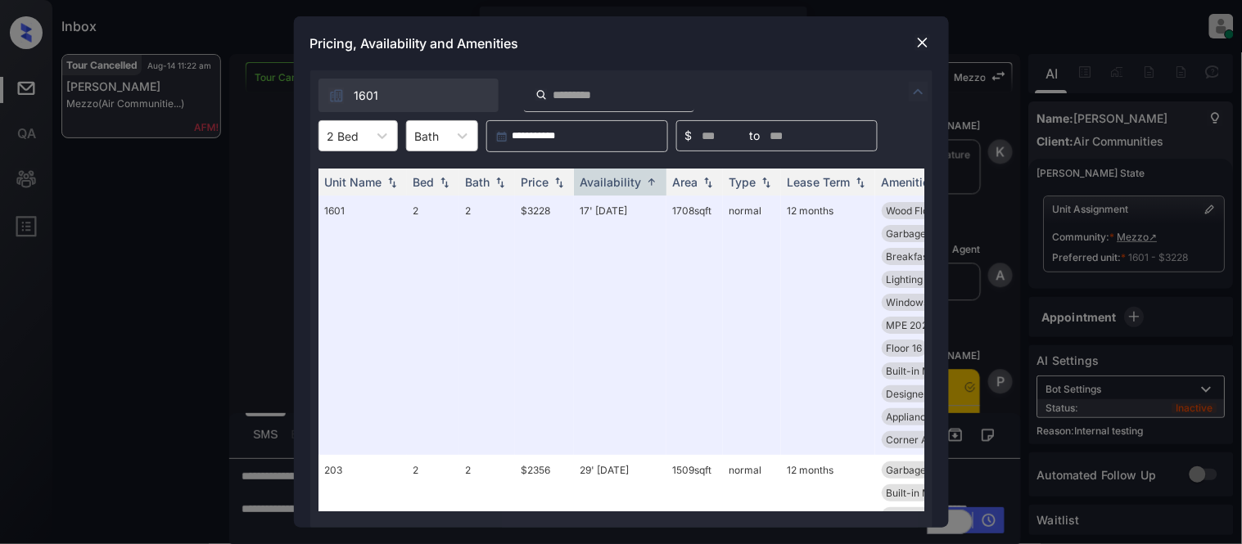
click at [600, 88] on input "search" at bounding box center [619, 95] width 134 height 14
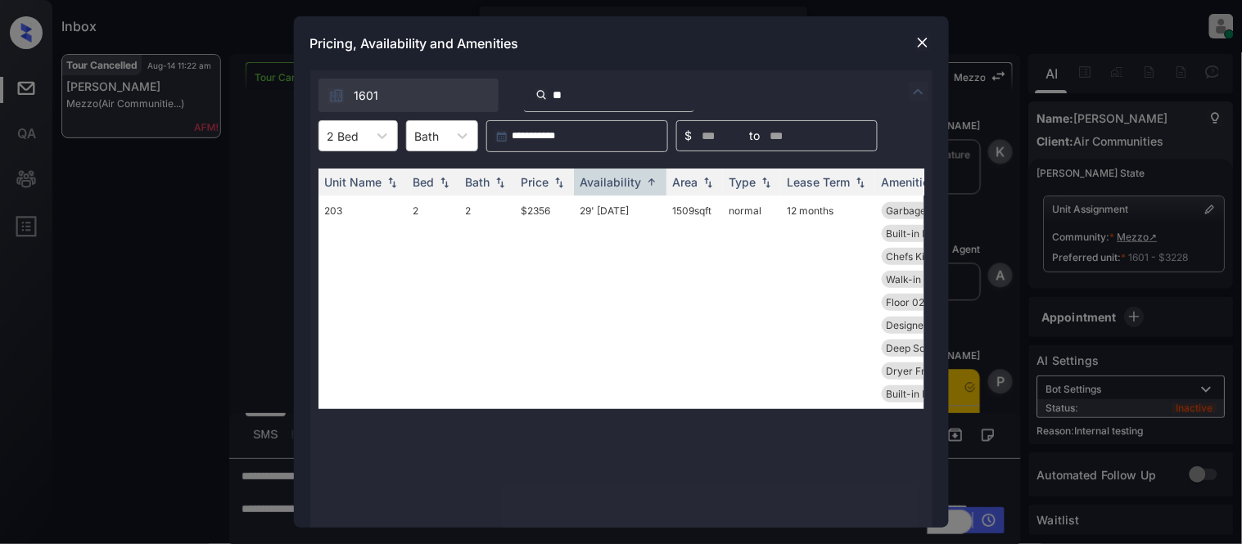
type input "*"
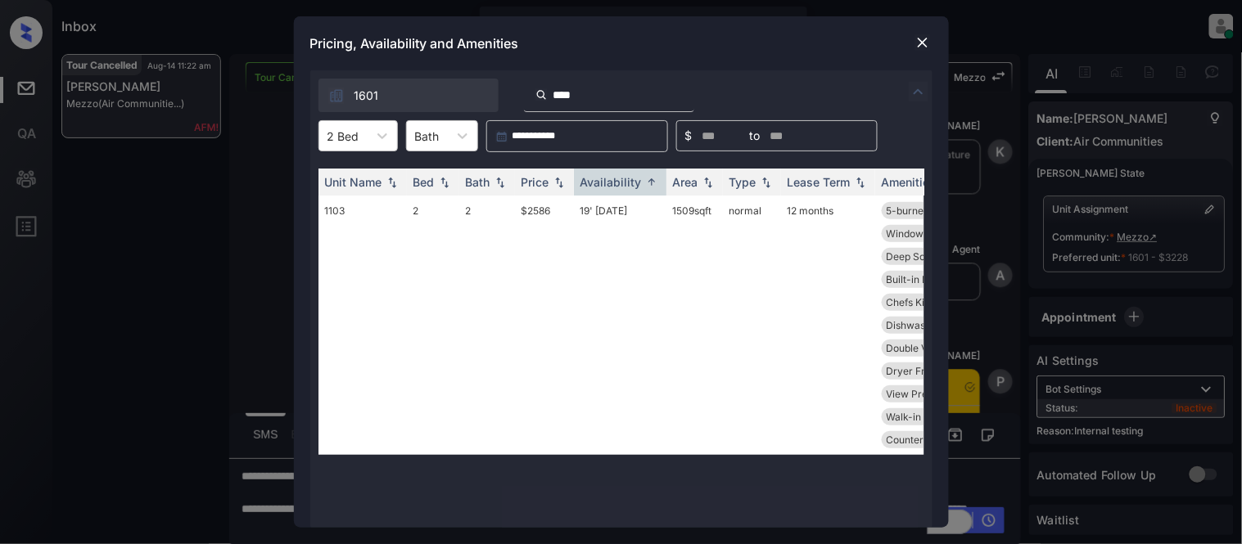
type input "****"
click at [919, 41] on img at bounding box center [923, 42] width 16 height 16
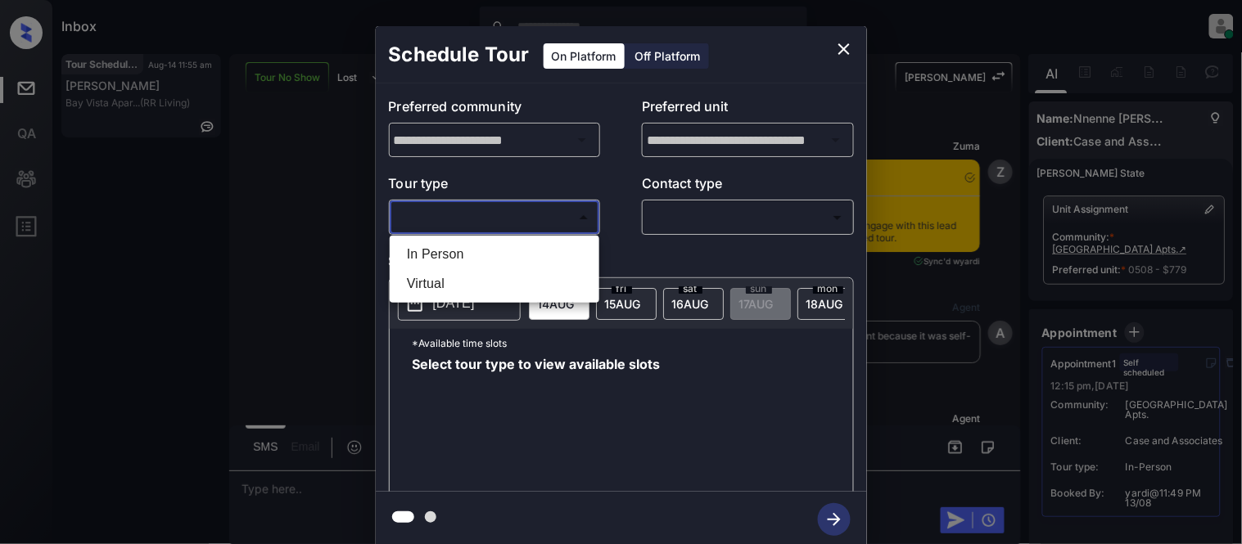
scroll to position [2352, 0]
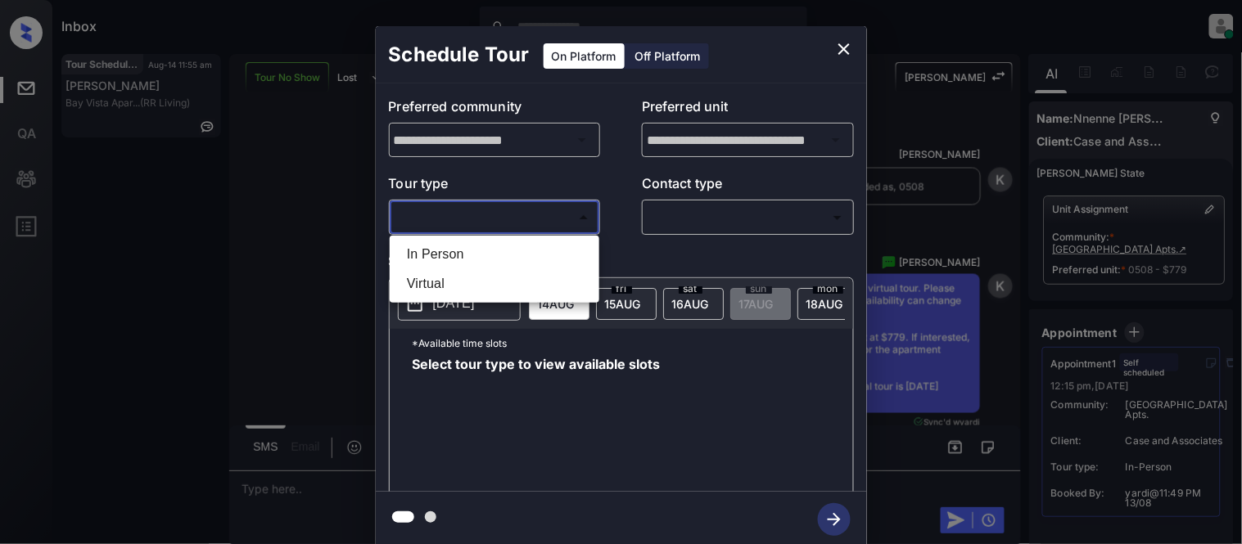
click at [568, 214] on body "Inbox Kristina Cataag Online Set yourself offline Set yourself on break Profile…" at bounding box center [621, 272] width 1242 height 544
click at [513, 273] on li "Virtual" at bounding box center [494, 283] width 201 height 29
type input "*******"
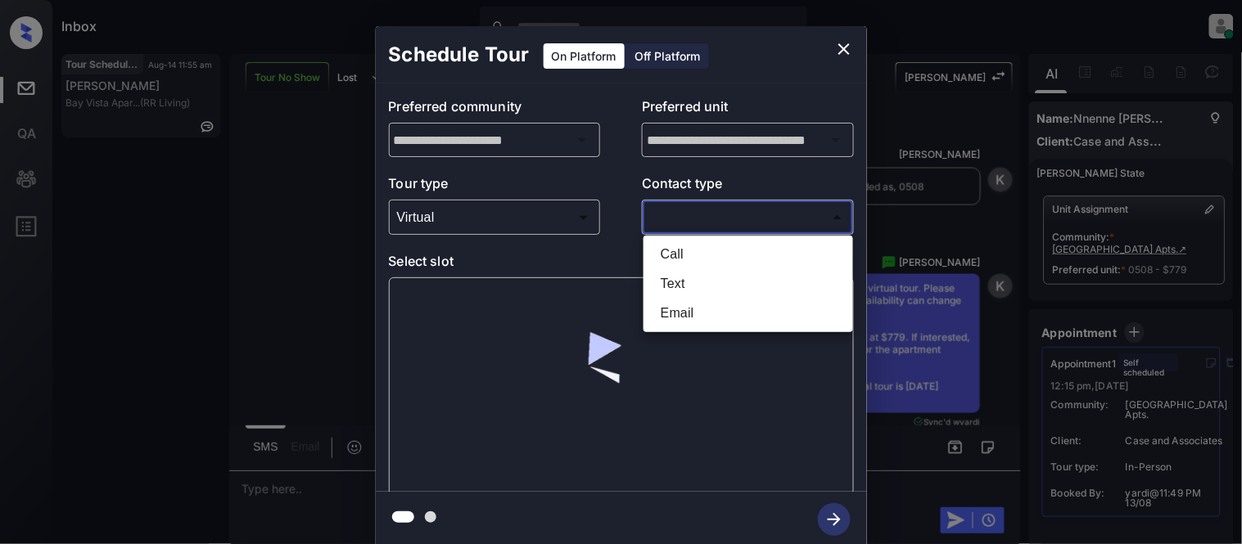
click at [676, 219] on body "Inbox Kristina Cataag Online Set yourself offline Set yourself on break Profile…" at bounding box center [621, 272] width 1242 height 544
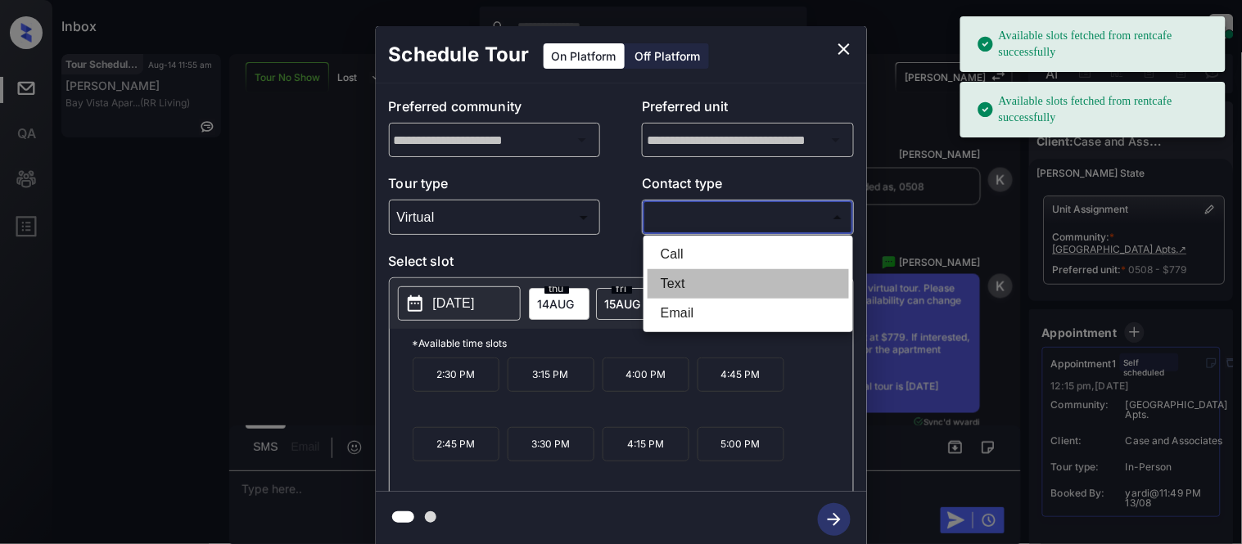
click at [684, 282] on li "Text" at bounding box center [748, 283] width 201 height 29
type input "****"
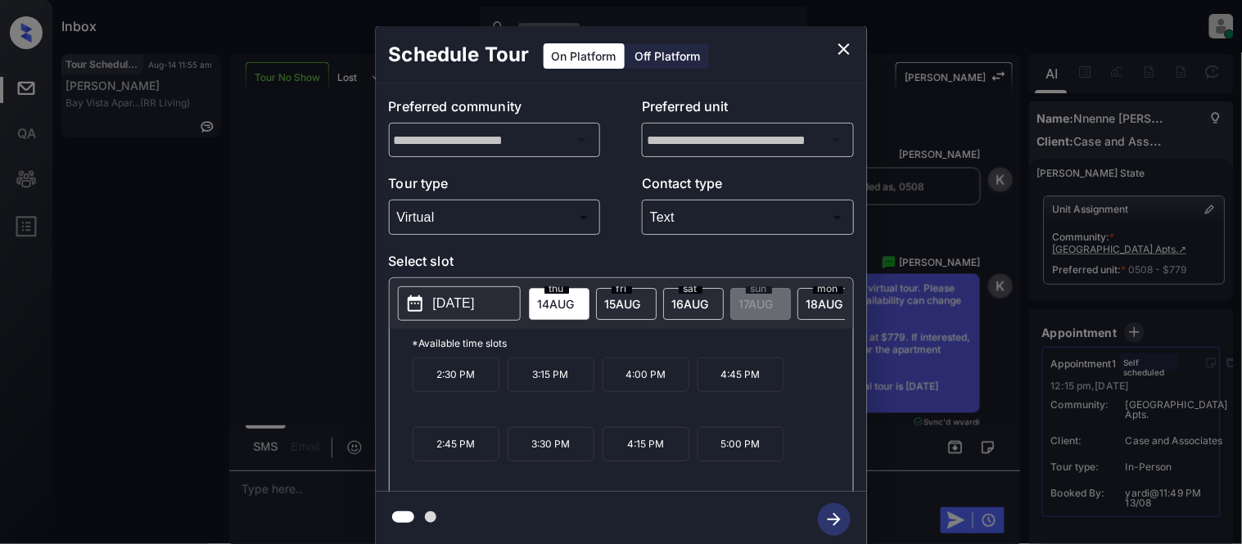
click at [644, 308] on div "fri 15 AUG" at bounding box center [626, 304] width 61 height 32
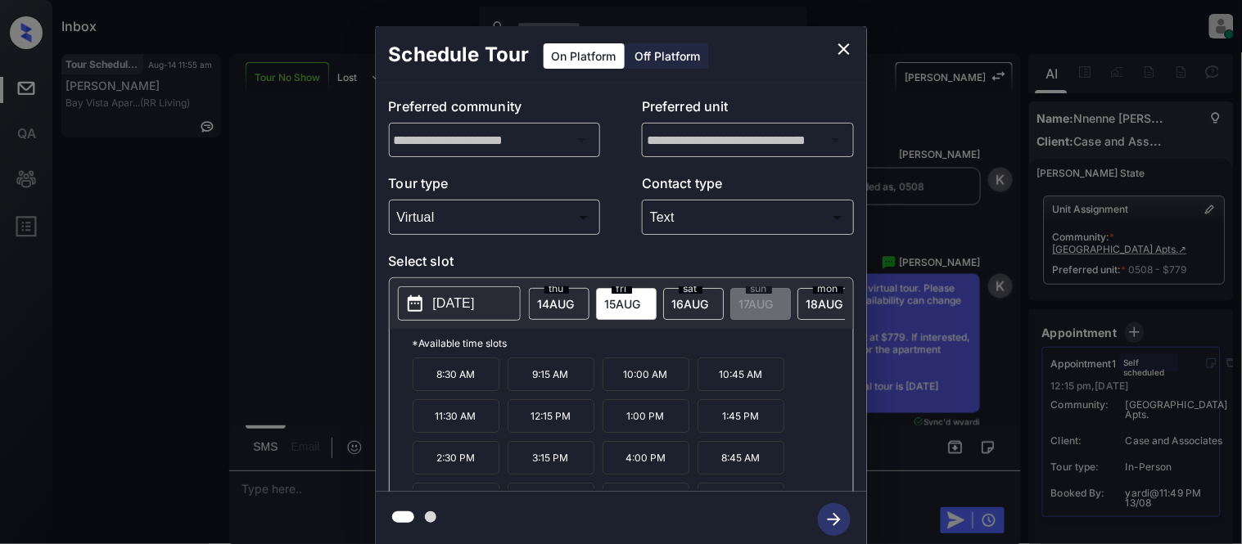
click at [848, 47] on icon "close" at bounding box center [844, 49] width 20 height 20
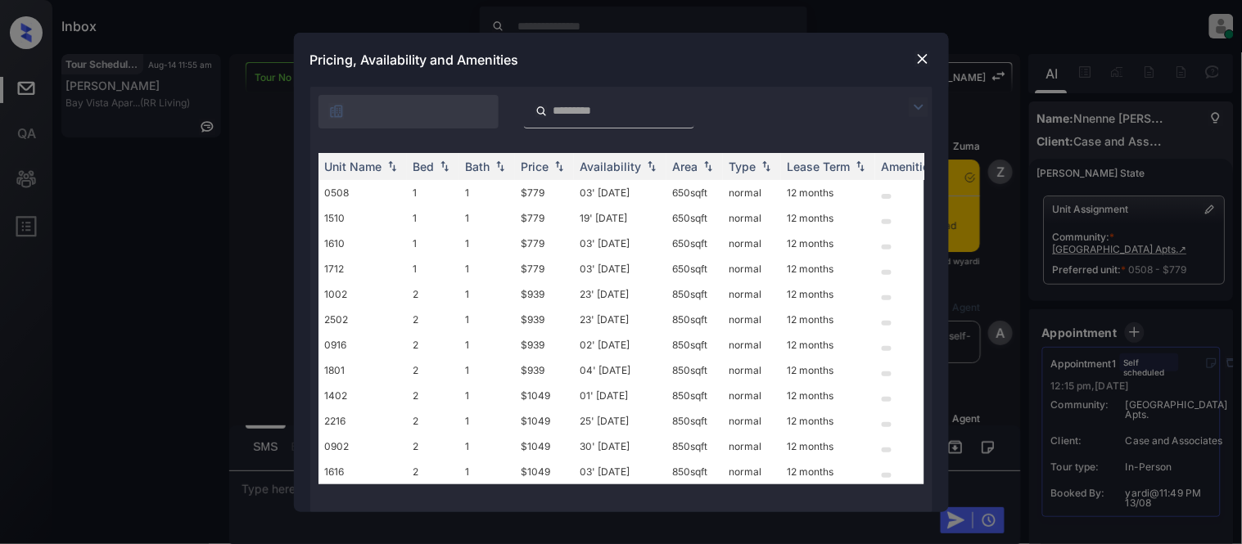
scroll to position [2716, 0]
click at [929, 61] on img at bounding box center [923, 59] width 16 height 16
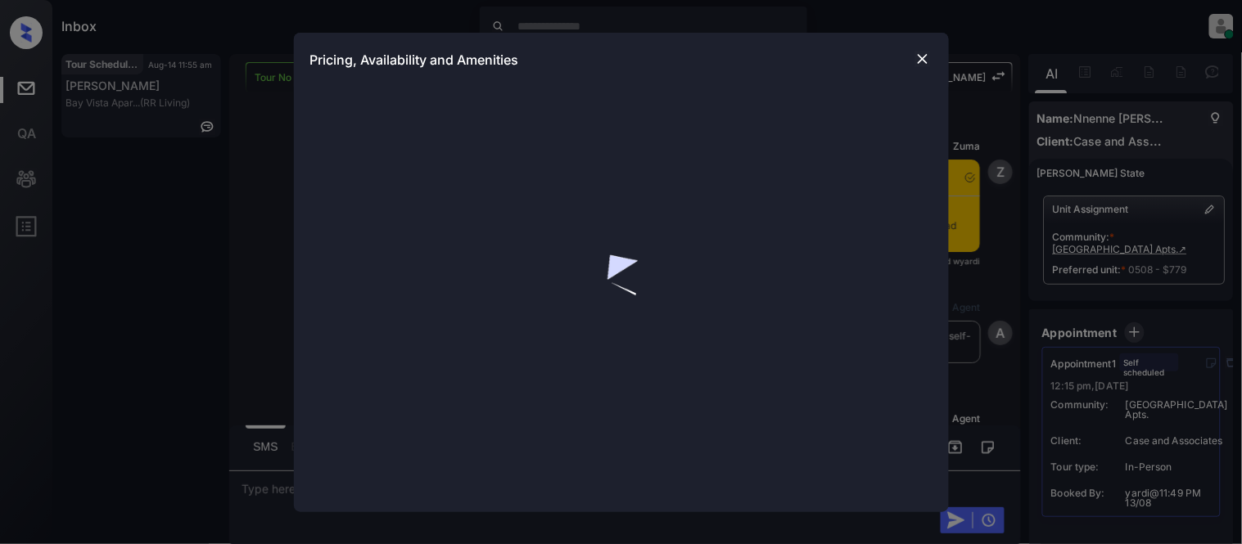
scroll to position [1715, 0]
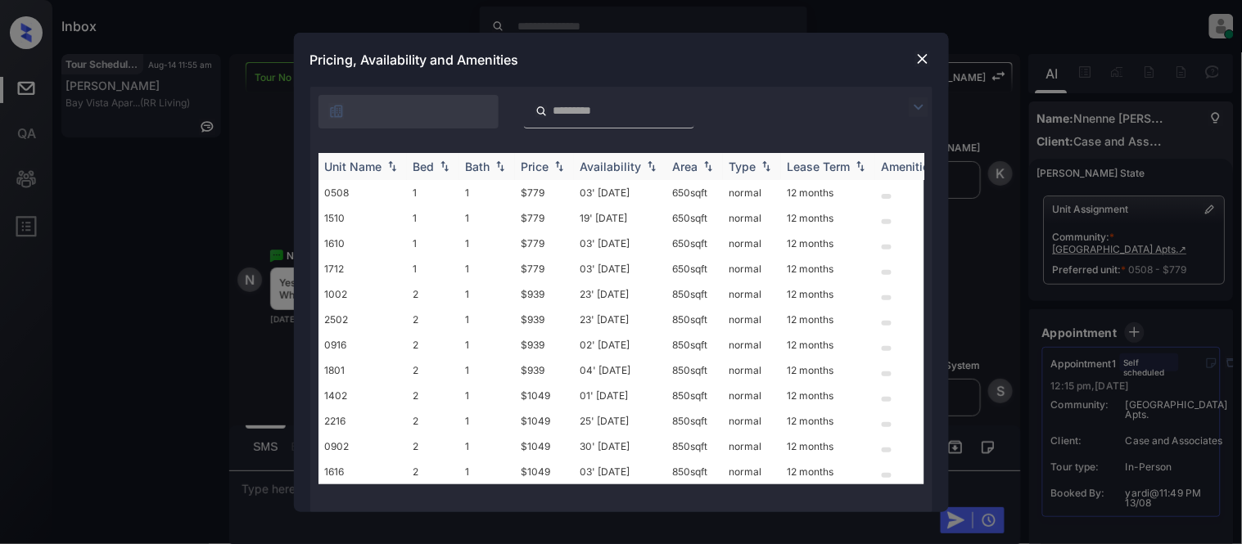
click at [615, 158] on th "Availability" at bounding box center [620, 166] width 93 height 27
click at [915, 105] on img at bounding box center [919, 107] width 20 height 20
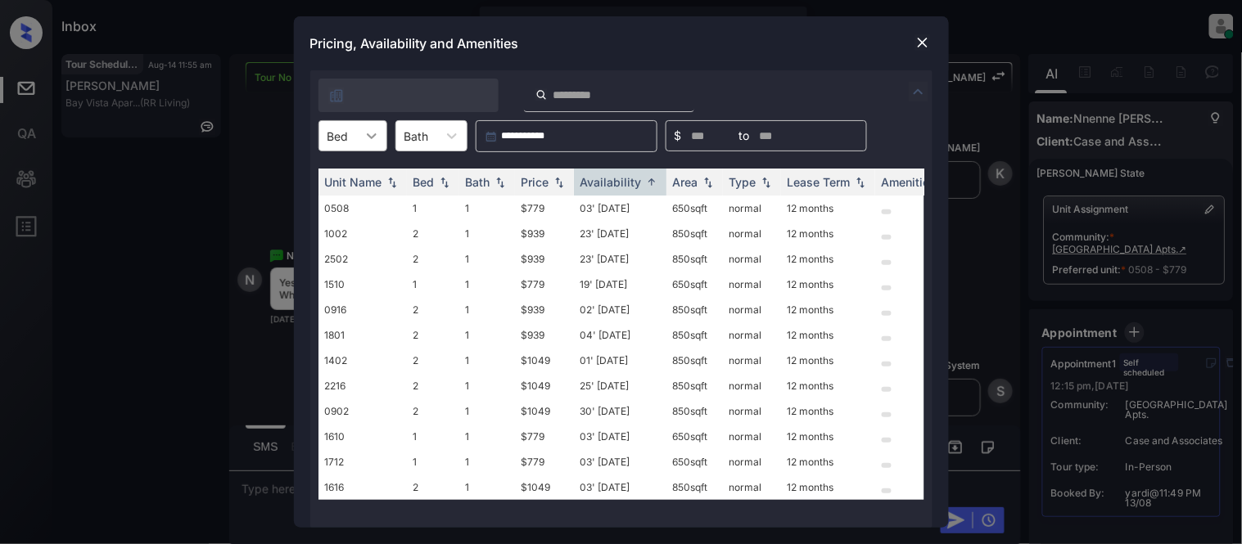
drag, startPoint x: 388, startPoint y: 137, endPoint x: 377, endPoint y: 139, distance: 10.9
click at [387, 138] on div "**********" at bounding box center [621, 136] width 622 height 32
click at [374, 141] on icon at bounding box center [372, 136] width 16 height 16
click at [349, 213] on div "2" at bounding box center [352, 205] width 69 height 29
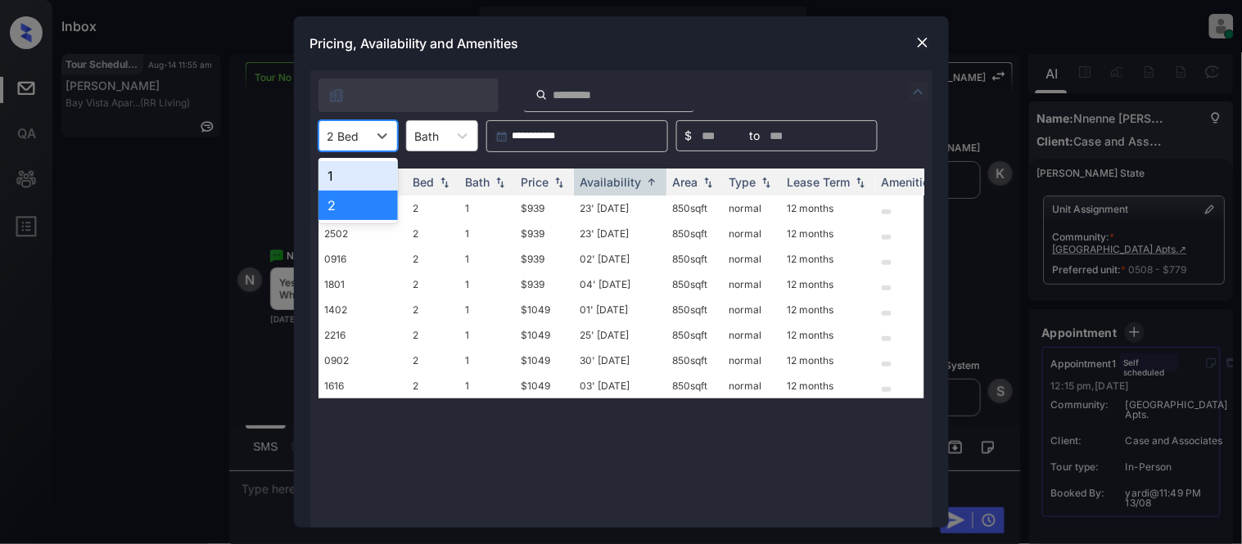
click at [355, 136] on div at bounding box center [344, 136] width 32 height 17
click at [354, 183] on div "1" at bounding box center [357, 175] width 79 height 29
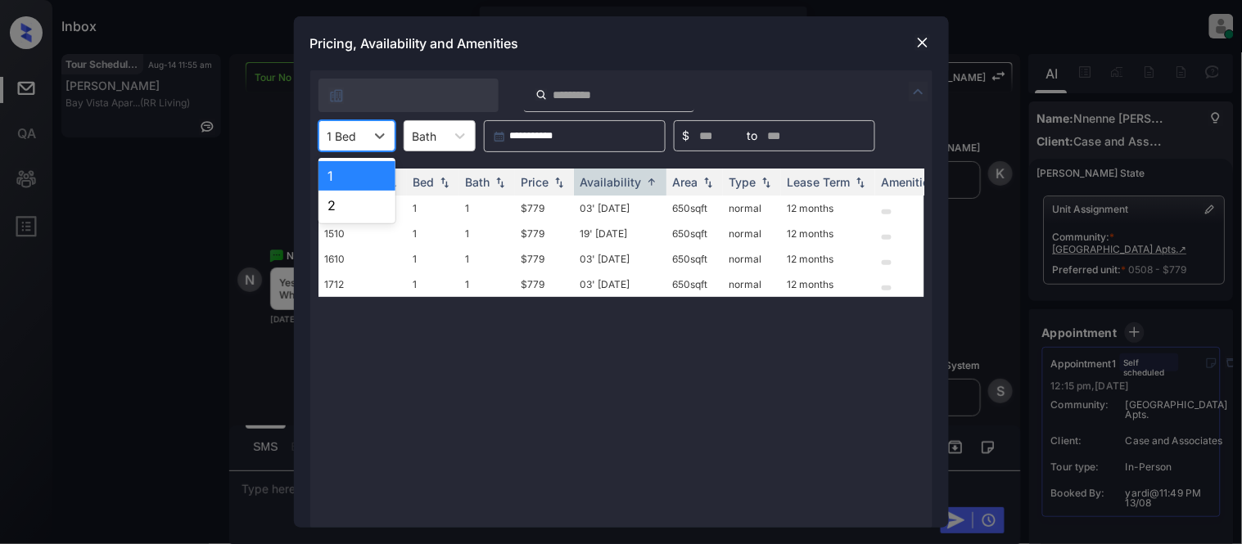
click at [363, 137] on div "1 Bed" at bounding box center [342, 136] width 46 height 24
click at [365, 206] on div "2" at bounding box center [356, 205] width 77 height 29
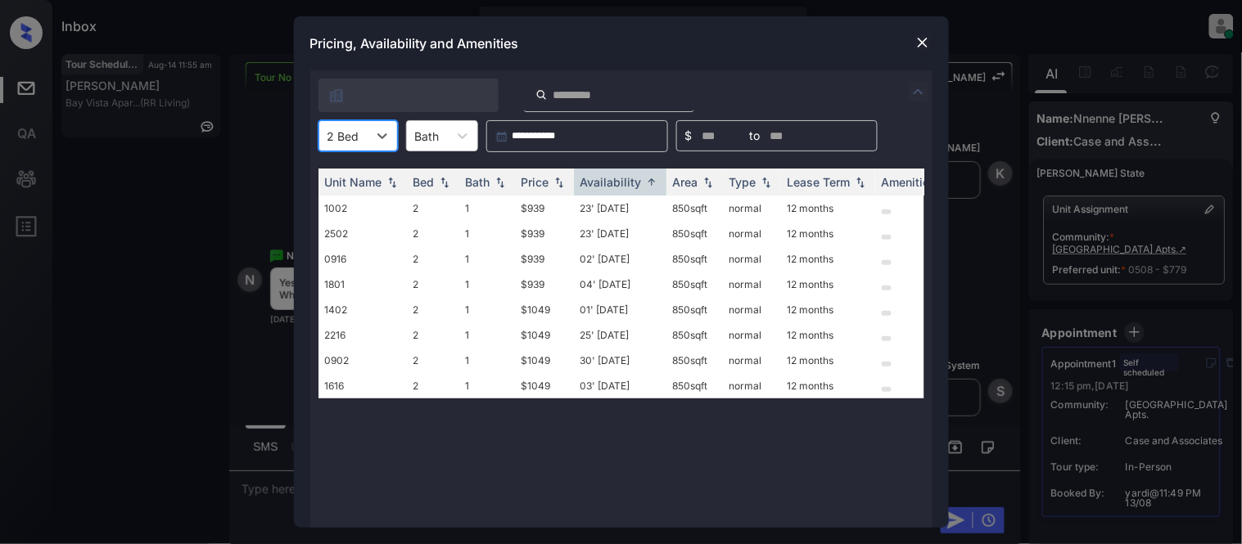
click at [917, 47] on img at bounding box center [923, 42] width 16 height 16
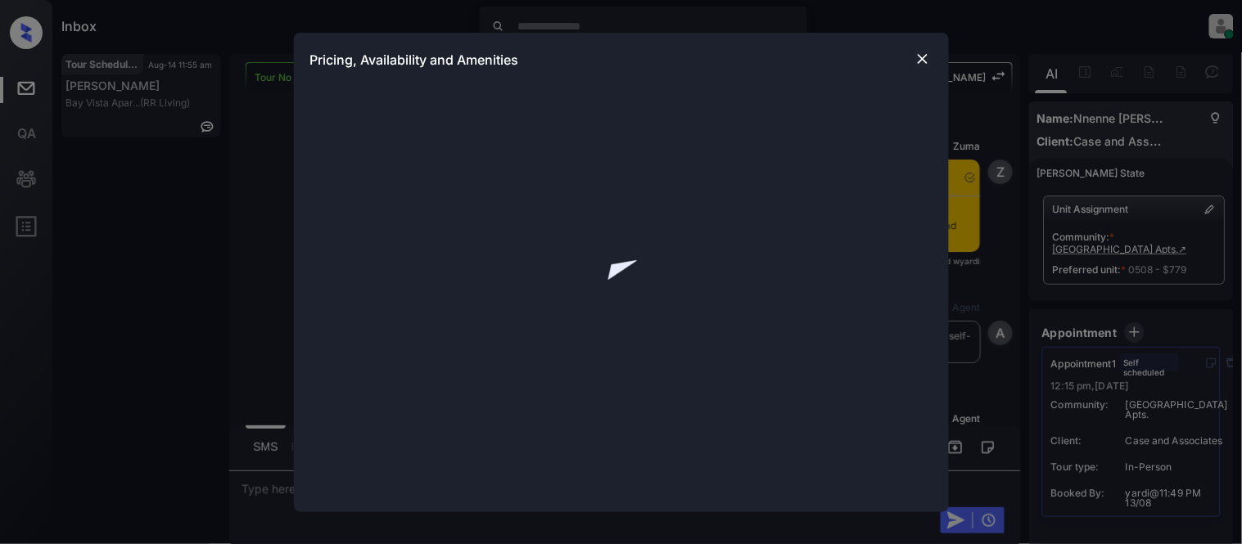
scroll to position [1715, 0]
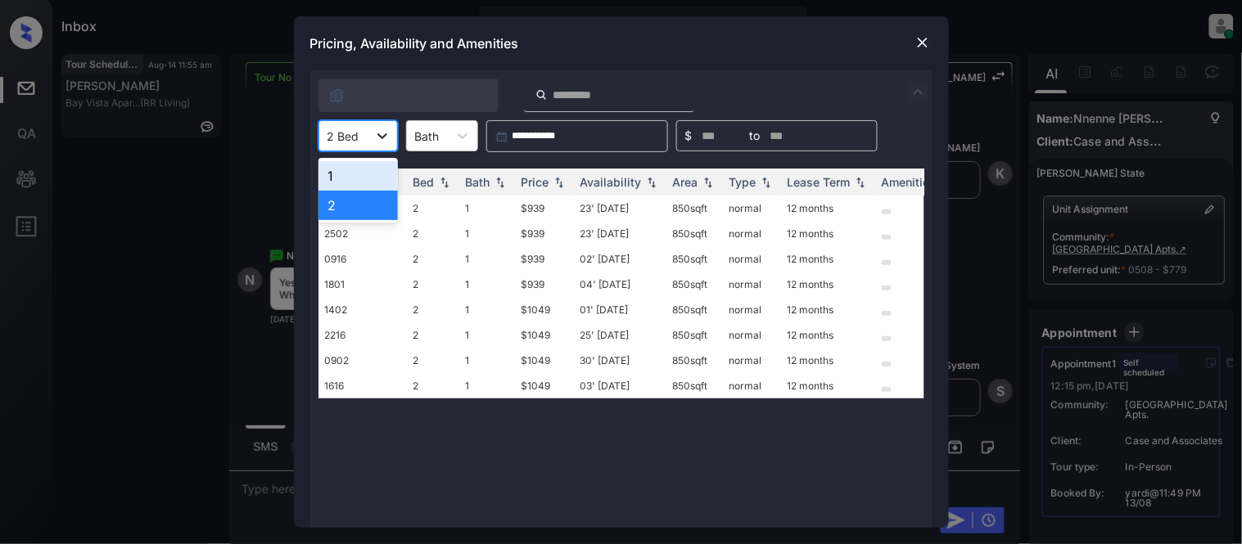
click at [377, 129] on icon at bounding box center [382, 136] width 16 height 16
click at [365, 178] on div "1" at bounding box center [357, 175] width 79 height 29
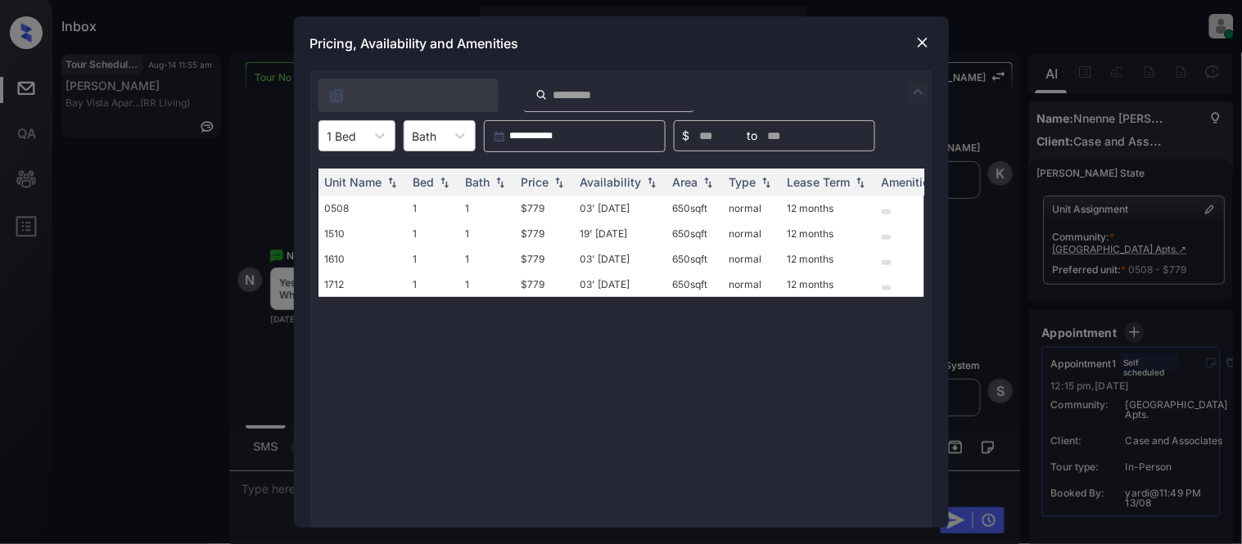
click at [920, 37] on img at bounding box center [923, 42] width 16 height 16
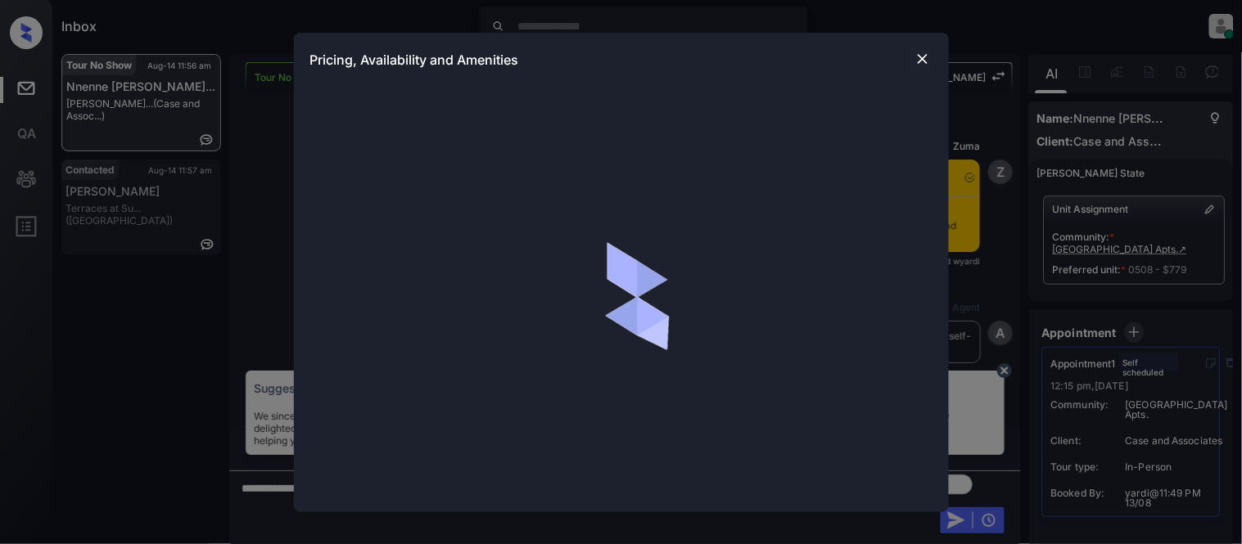
scroll to position [2988, 0]
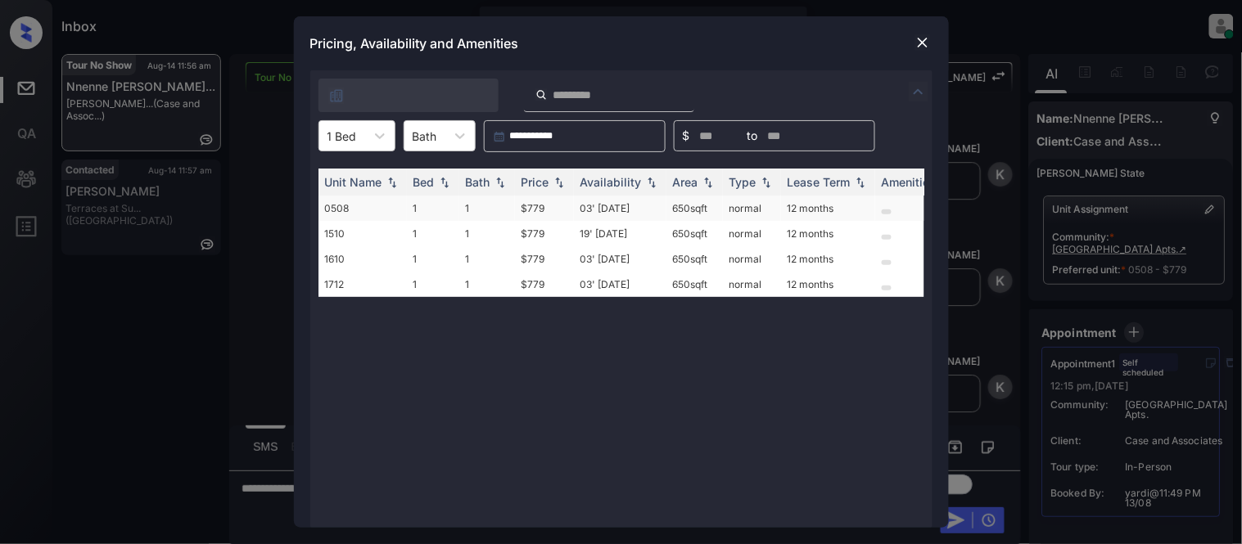
click at [594, 207] on td "03' [DATE]" at bounding box center [620, 208] width 93 height 25
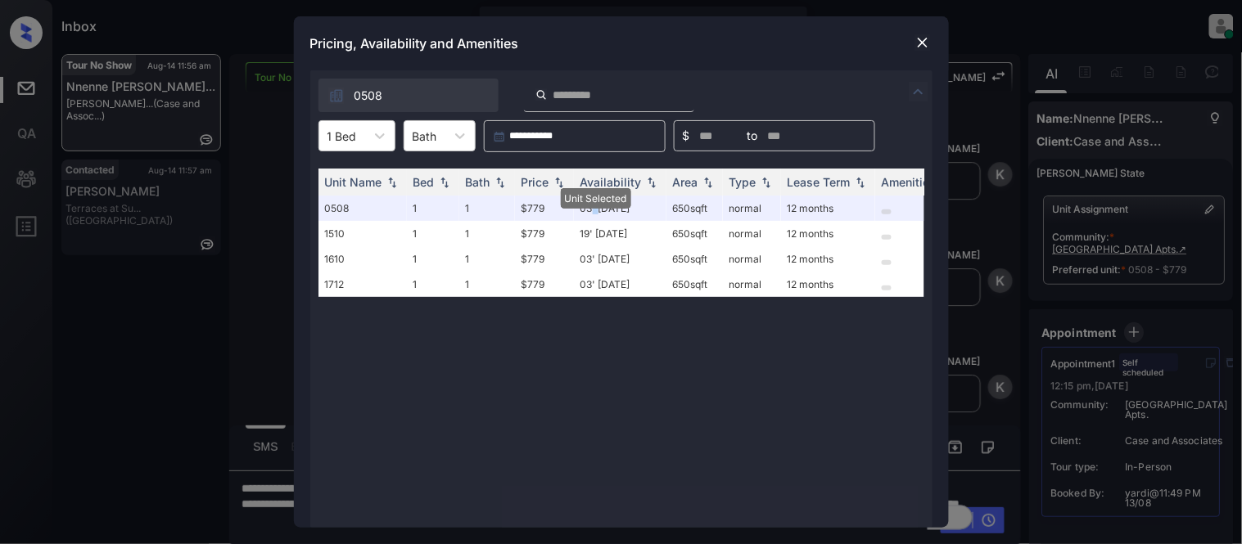
click at [928, 41] on img at bounding box center [923, 42] width 16 height 16
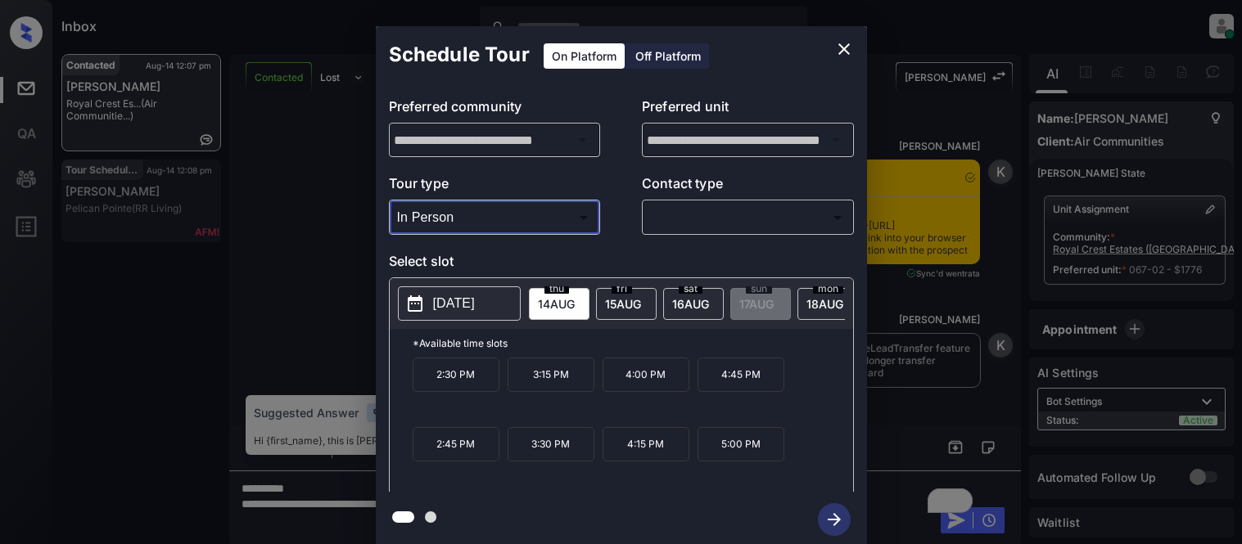
click at [764, 215] on div at bounding box center [621, 272] width 1242 height 544
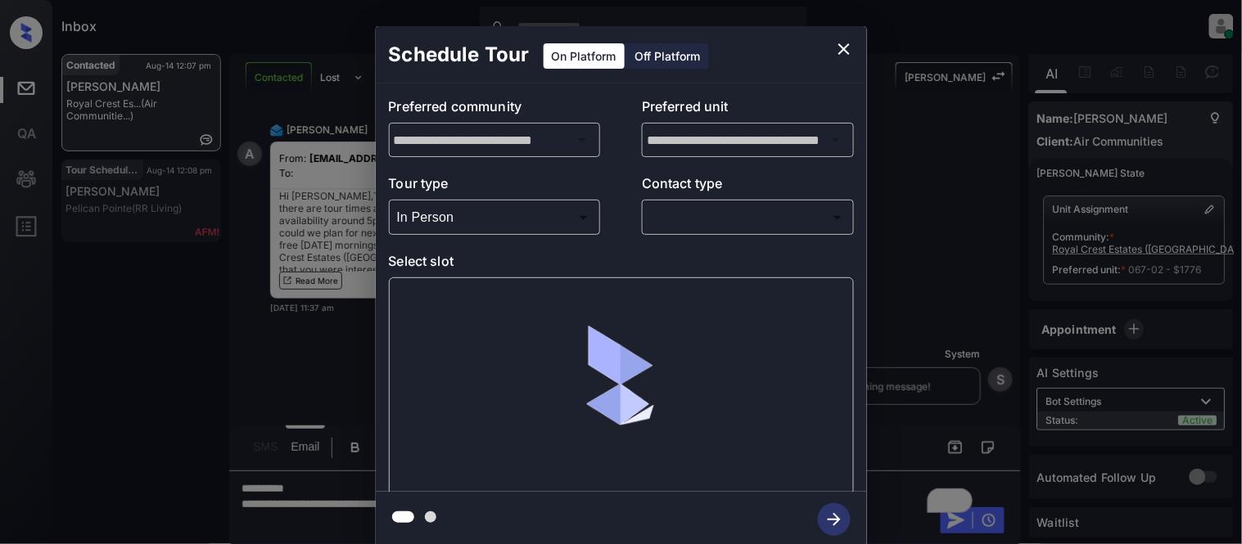
click at [698, 225] on body "Inbox [PERSON_NAME] Cataag Online Set yourself offline Set yourself on break Pr…" at bounding box center [621, 272] width 1242 height 544
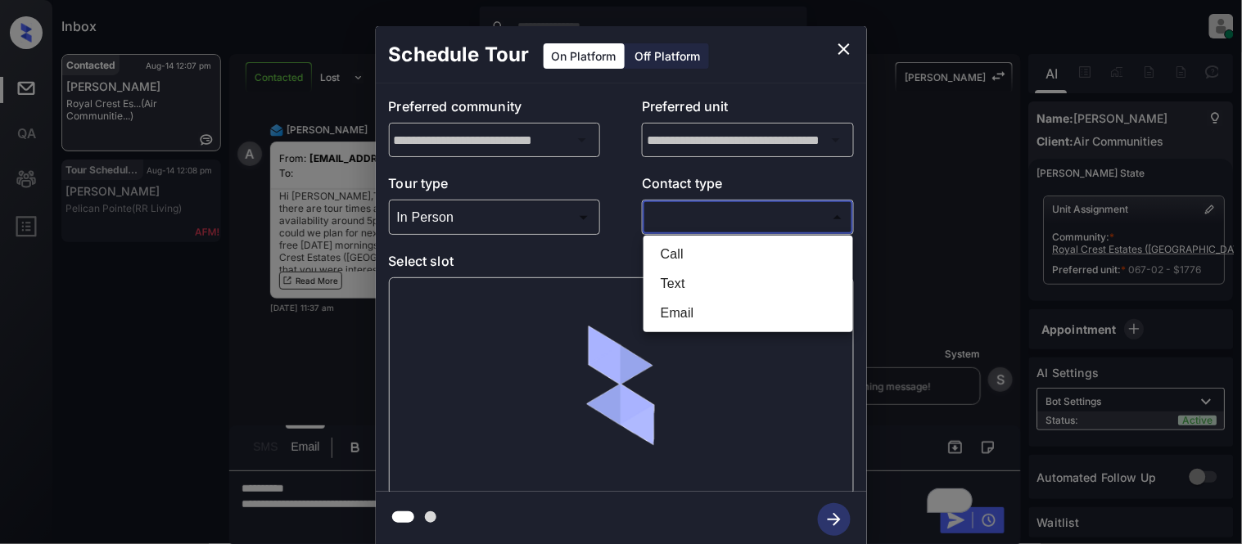
click at [692, 280] on li "Text" at bounding box center [748, 283] width 201 height 29
type input "****"
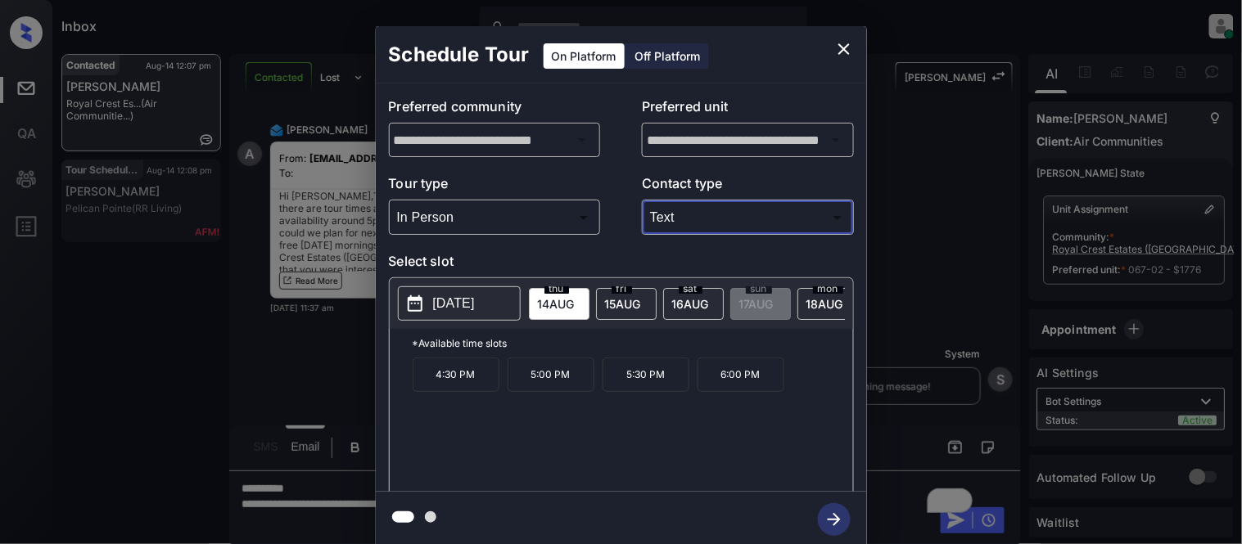
click at [847, 46] on icon "close" at bounding box center [843, 48] width 11 height 11
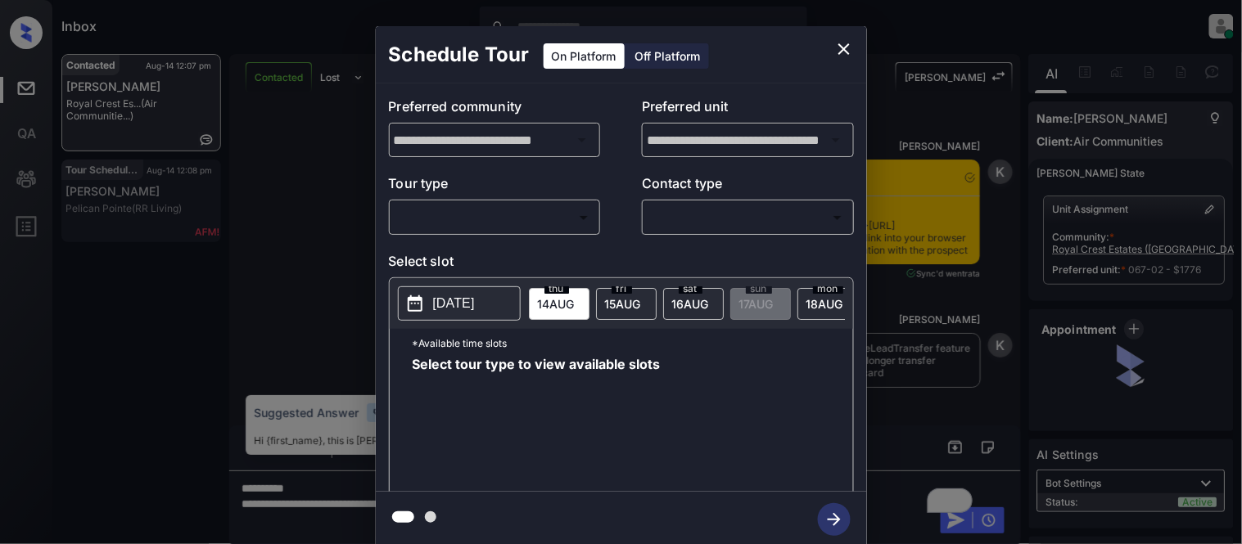
click at [562, 219] on body "Inbox [PERSON_NAME] Cataag Online Set yourself offline Set yourself on break Pr…" at bounding box center [621, 272] width 1242 height 544
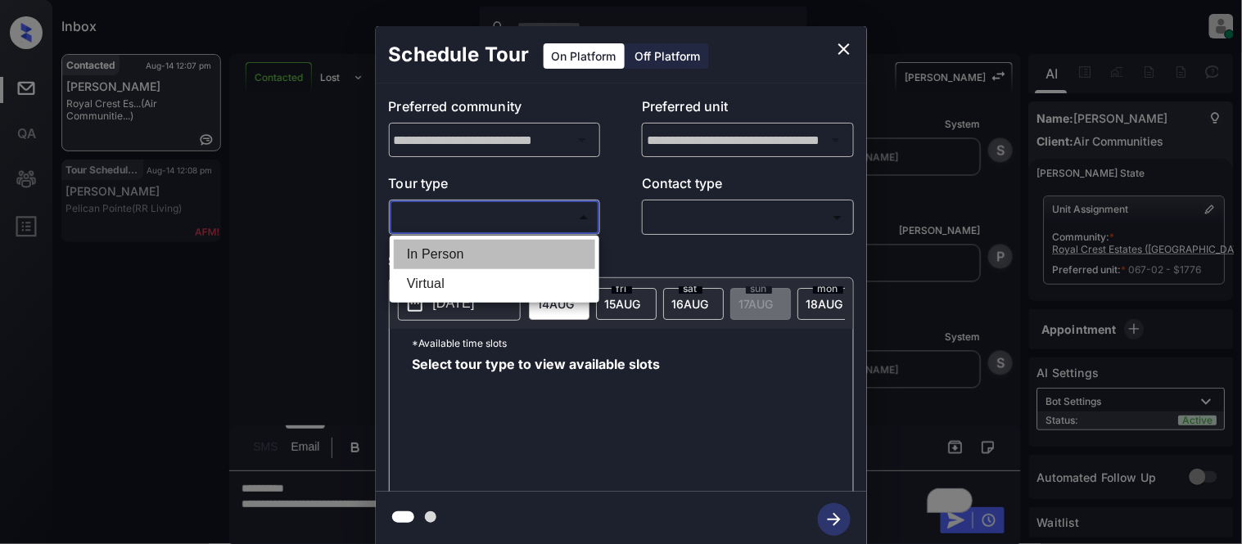
click at [524, 250] on li "In Person" at bounding box center [494, 254] width 201 height 29
type input "********"
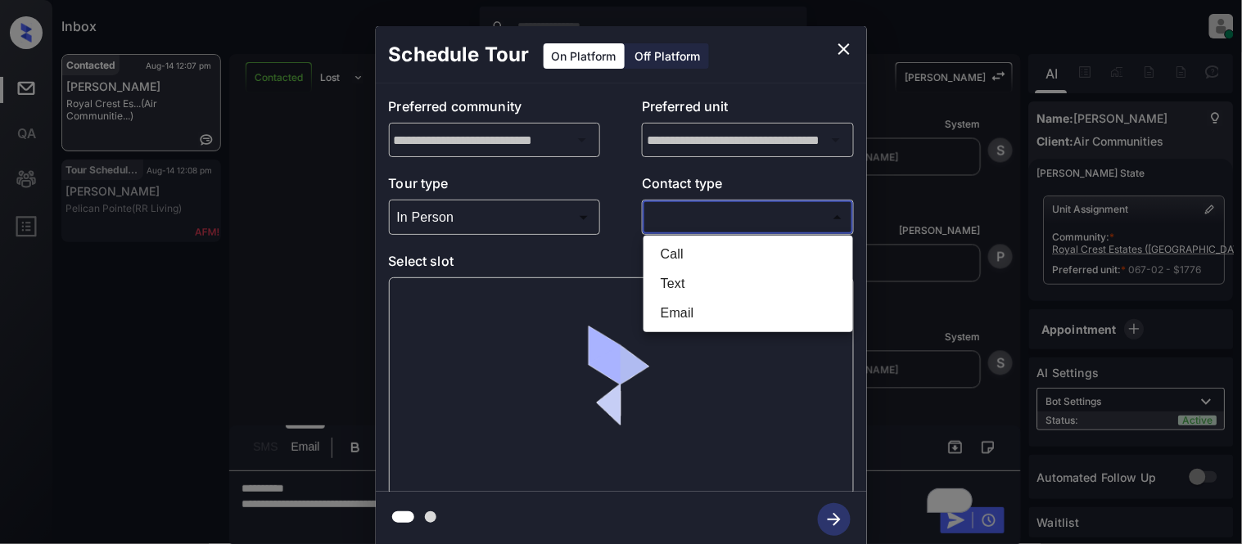
click at [653, 223] on body "Inbox [PERSON_NAME] Cataag Online Set yourself offline Set yourself on break Pr…" at bounding box center [621, 272] width 1242 height 544
click at [657, 284] on li "Text" at bounding box center [748, 283] width 201 height 29
type input "****"
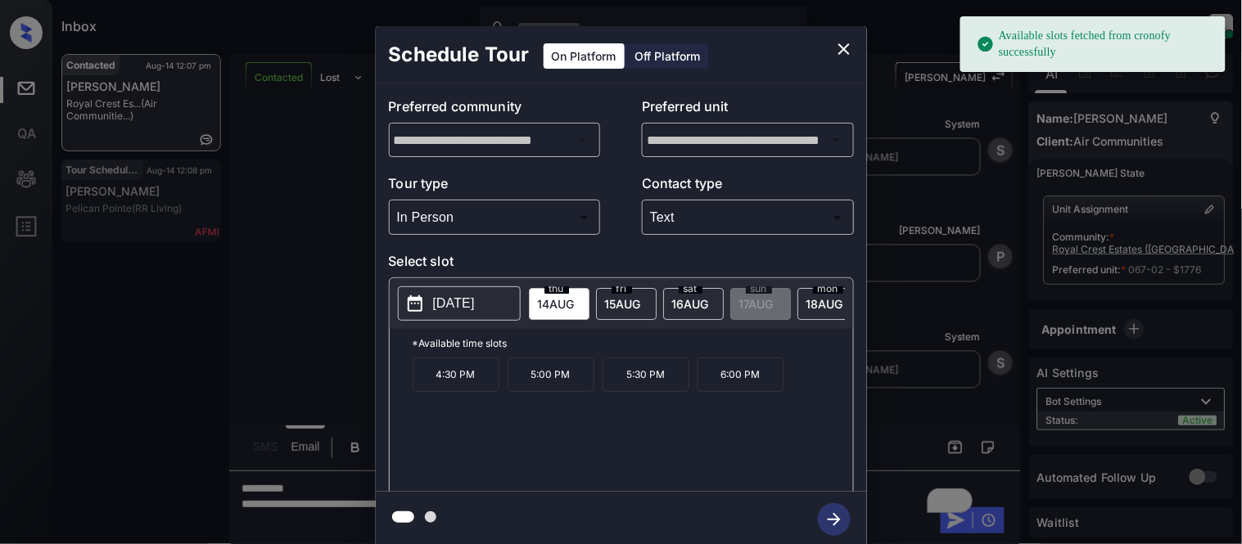
click at [629, 386] on p "5:30 PM" at bounding box center [646, 375] width 87 height 34
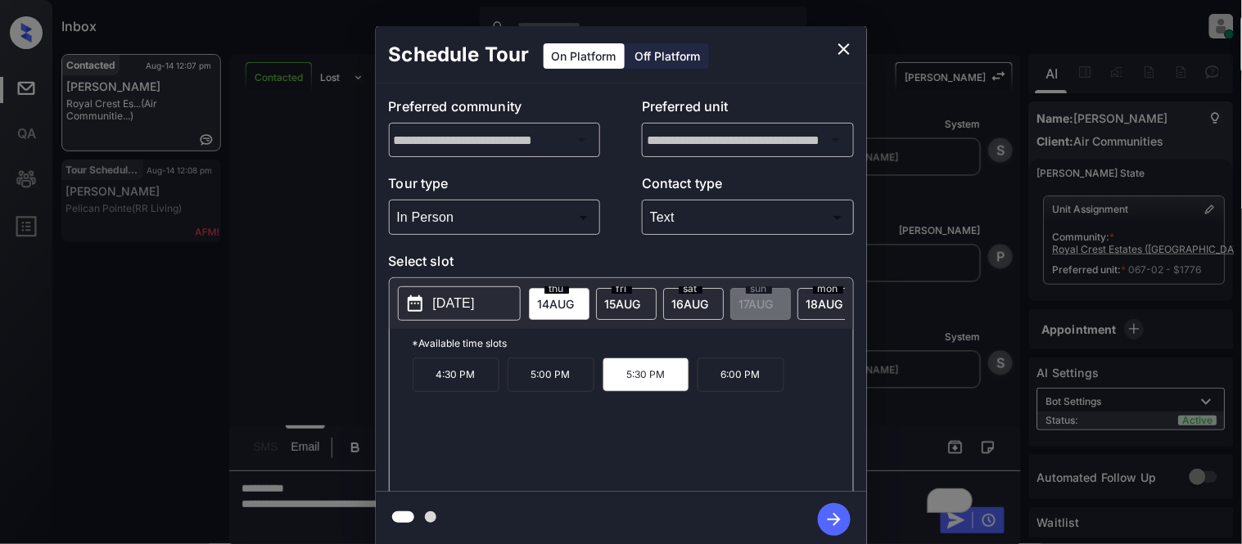
click at [825, 518] on icon "button" at bounding box center [834, 520] width 33 height 33
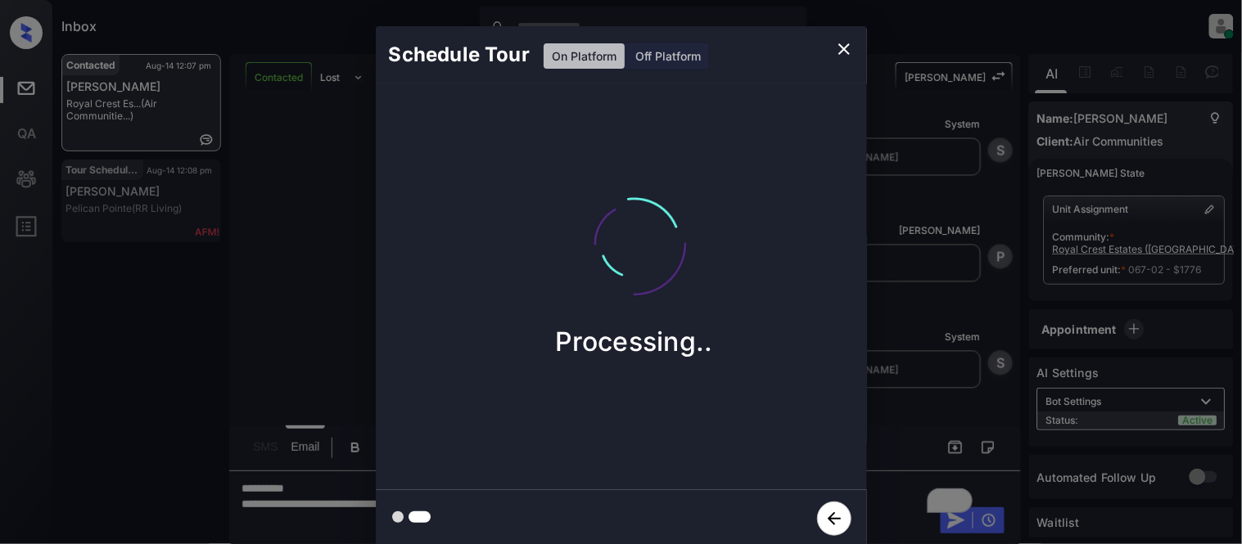
click at [944, 365] on div "Schedule Tour On Platform Off Platform Processing.." at bounding box center [621, 287] width 1242 height 574
